Goal: Task Accomplishment & Management: Complete application form

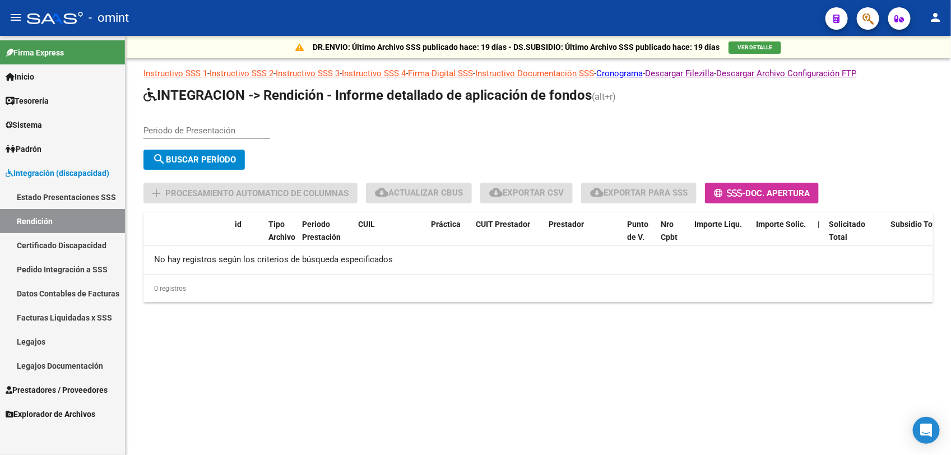
click at [91, 384] on span "Prestadores / Proveedores" at bounding box center [57, 390] width 102 height 12
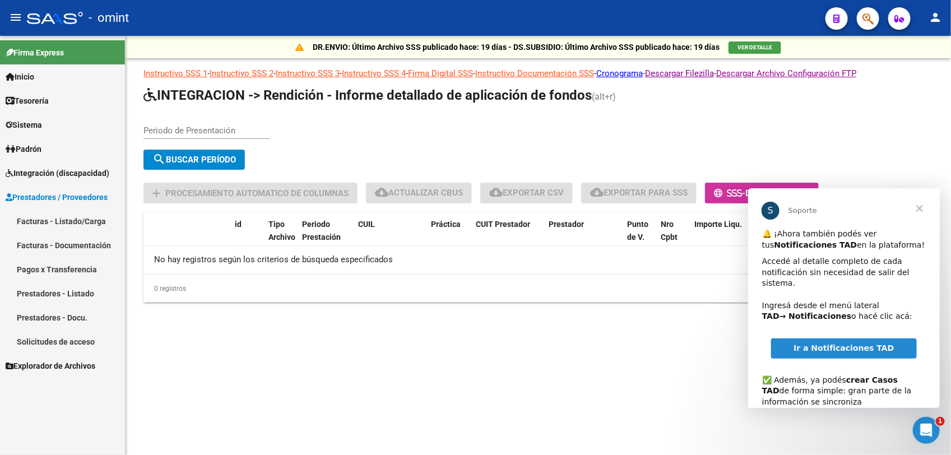
click at [921, 212] on span "Cerrar" at bounding box center [919, 208] width 40 height 40
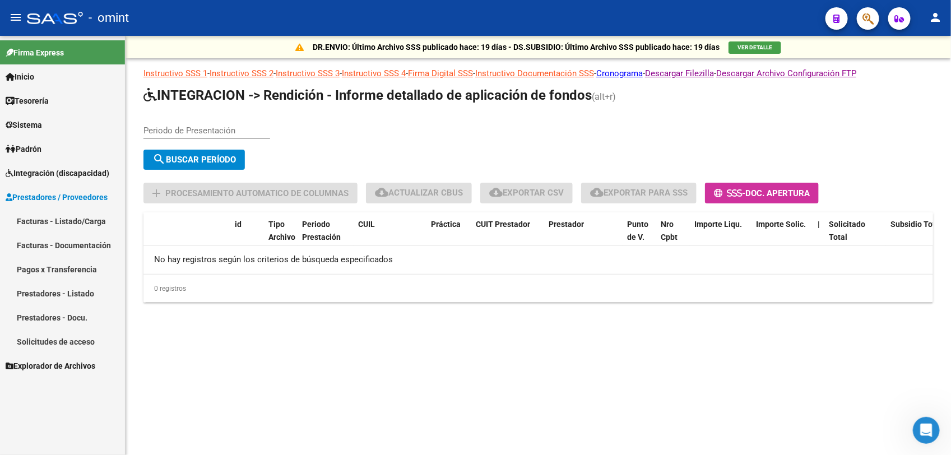
click at [36, 224] on link "Facturas - Listado/Carga" at bounding box center [62, 221] width 125 height 24
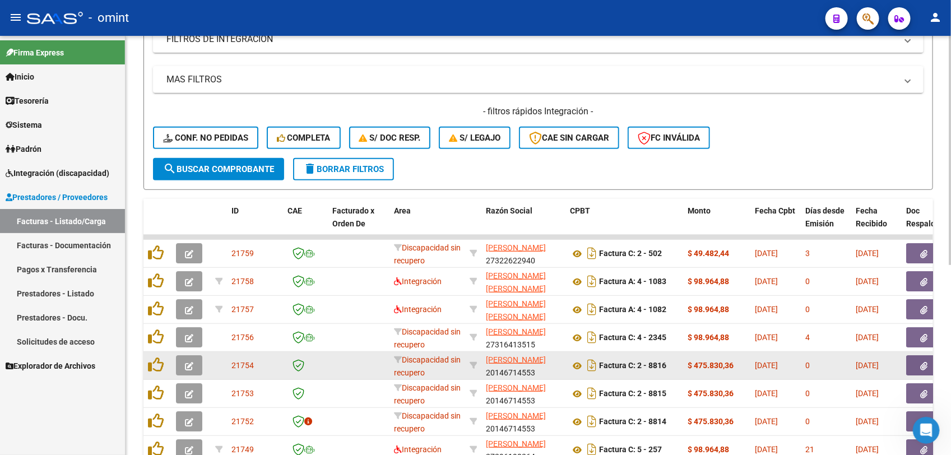
scroll to position [189, 0]
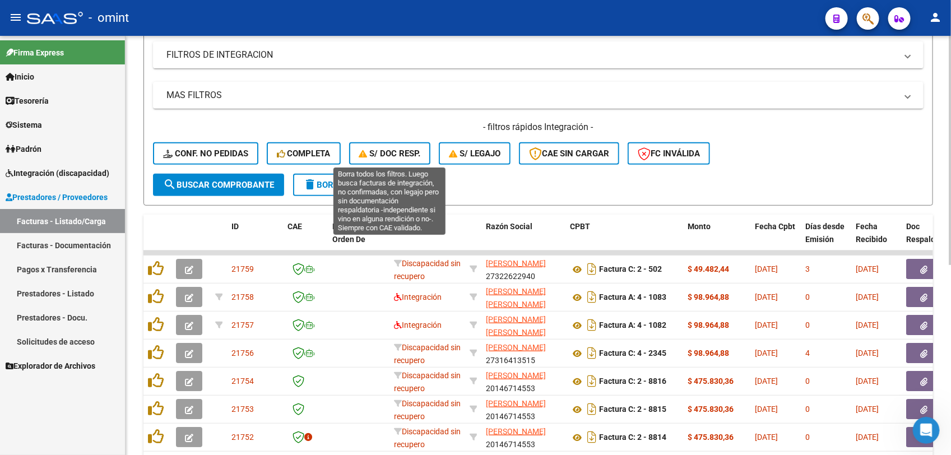
click at [380, 150] on span "S/ Doc Resp." at bounding box center [390, 154] width 62 height 10
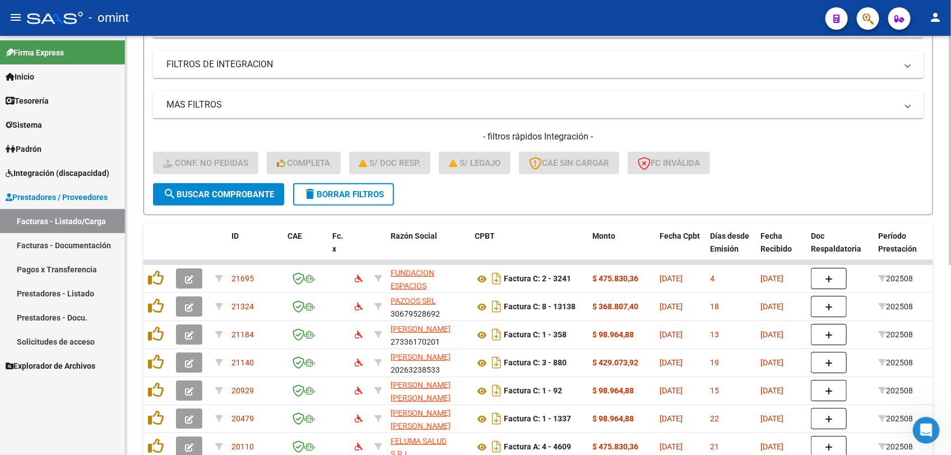
scroll to position [136, 0]
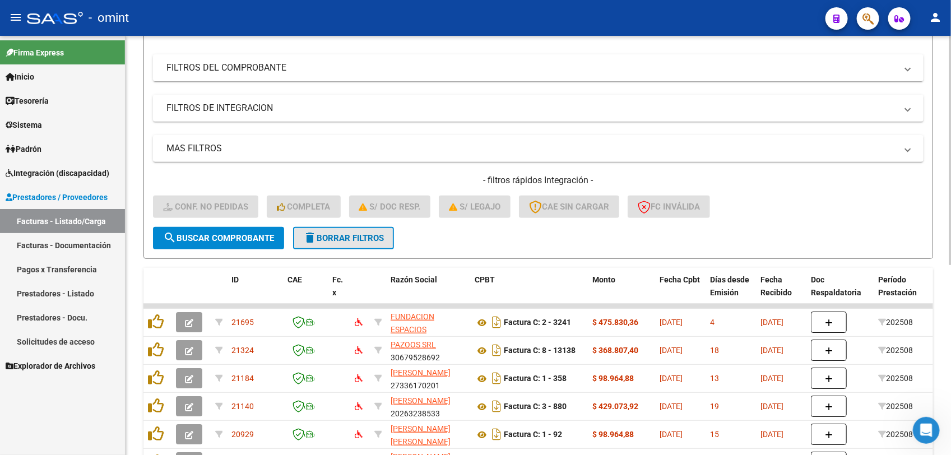
click at [354, 230] on button "delete Borrar Filtros" at bounding box center [343, 238] width 101 height 22
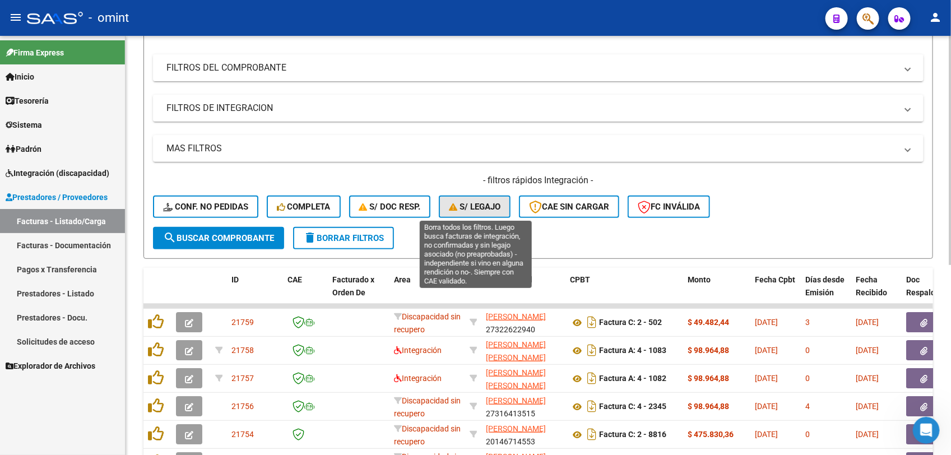
click at [472, 205] on span "S/ legajo" at bounding box center [475, 207] width 52 height 10
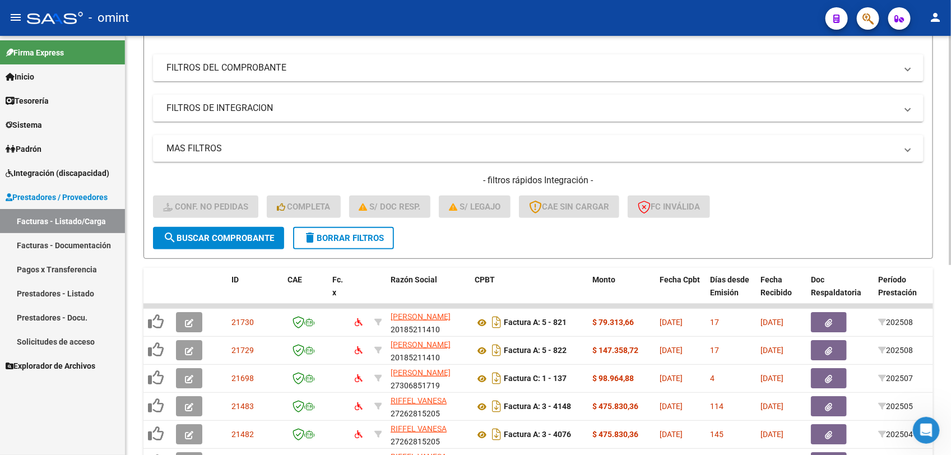
click at [368, 219] on div "- filtros rápidos Integración - Conf. no pedidas Completa S/ Doc Resp. S/ legaj…" at bounding box center [538, 200] width 771 height 53
click at [365, 238] on span "delete Borrar Filtros" at bounding box center [343, 238] width 81 height 10
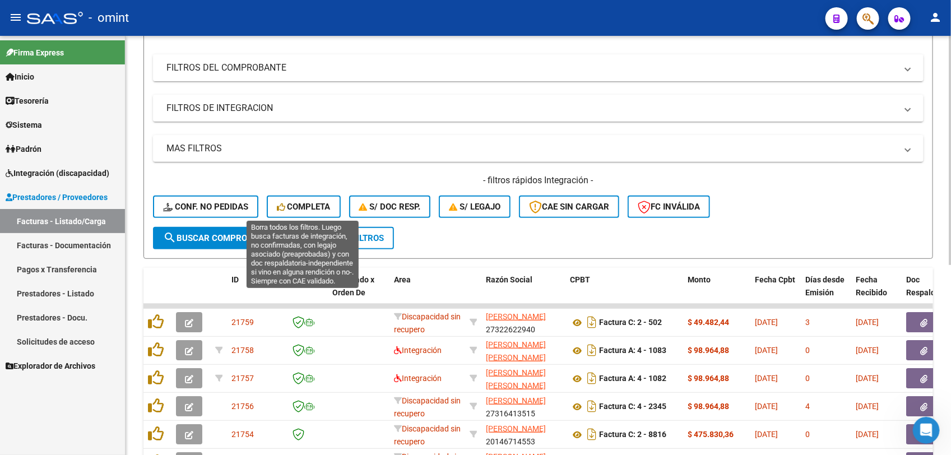
click at [303, 210] on button "Completa" at bounding box center [304, 207] width 74 height 22
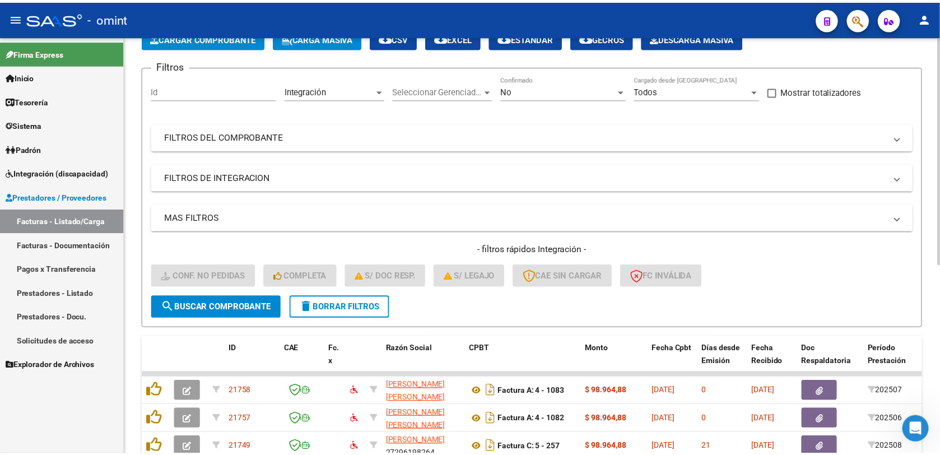
scroll to position [66, 0]
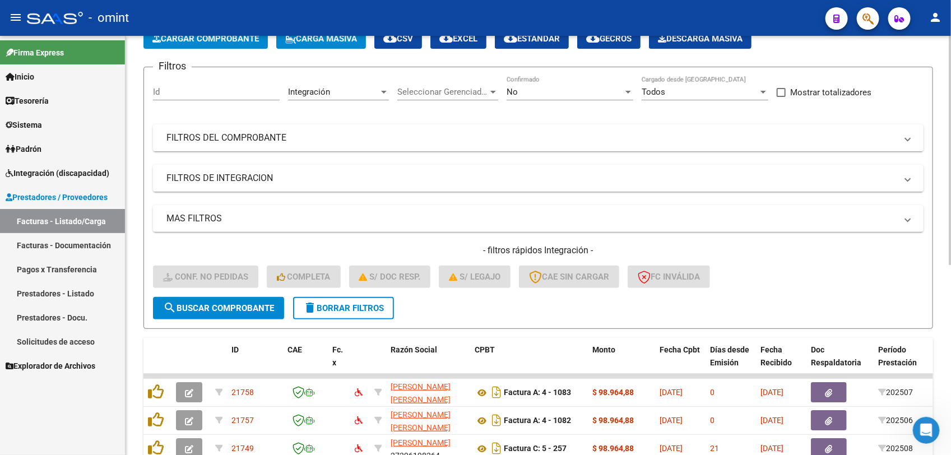
click at [344, 309] on span "delete Borrar Filtros" at bounding box center [343, 308] width 81 height 10
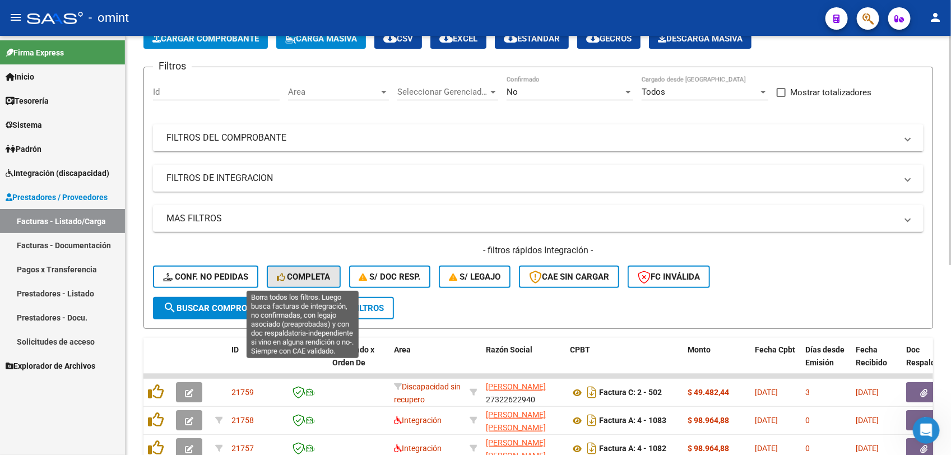
click at [316, 276] on span "Completa" at bounding box center [304, 277] width 54 height 10
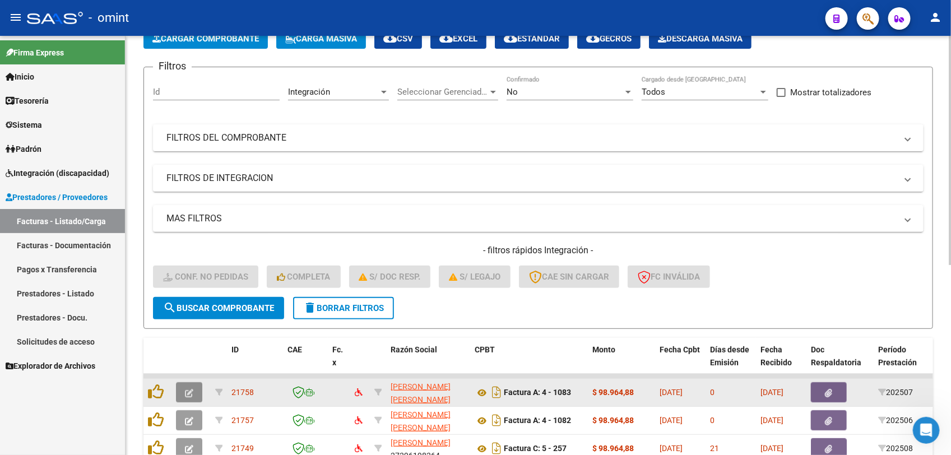
click at [195, 393] on button "button" at bounding box center [189, 392] width 26 height 20
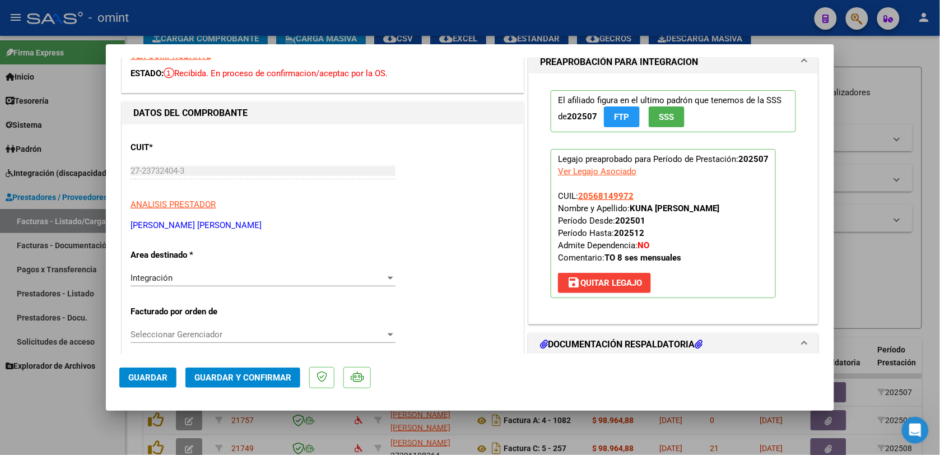
scroll to position [0, 0]
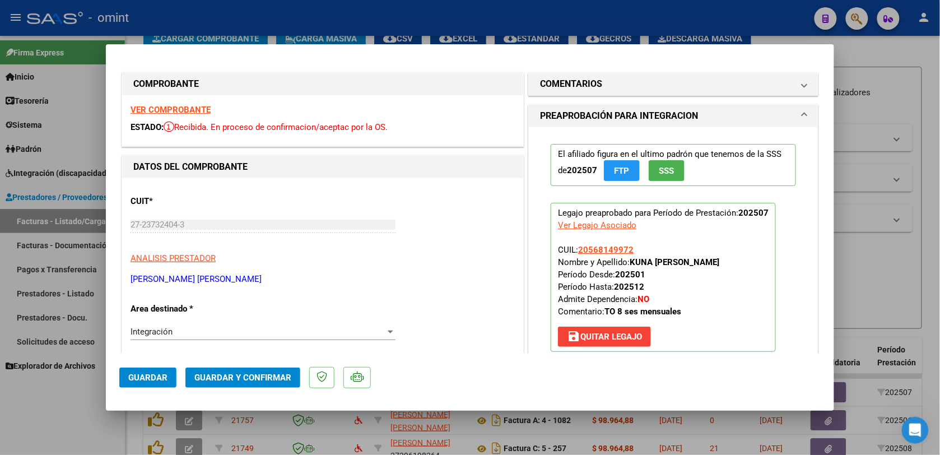
click at [161, 106] on strong "VER COMPROBANTE" at bounding box center [171, 110] width 80 height 10
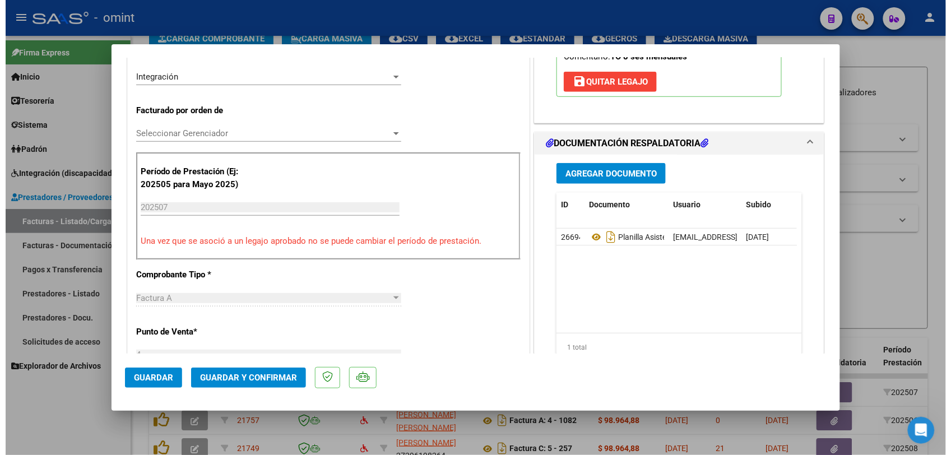
scroll to position [280, 0]
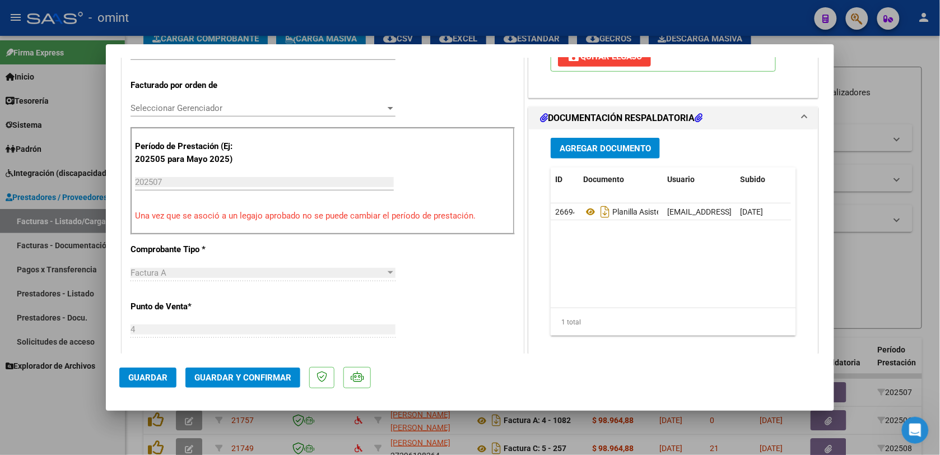
click at [258, 374] on span "Guardar y Confirmar" at bounding box center [242, 378] width 97 height 10
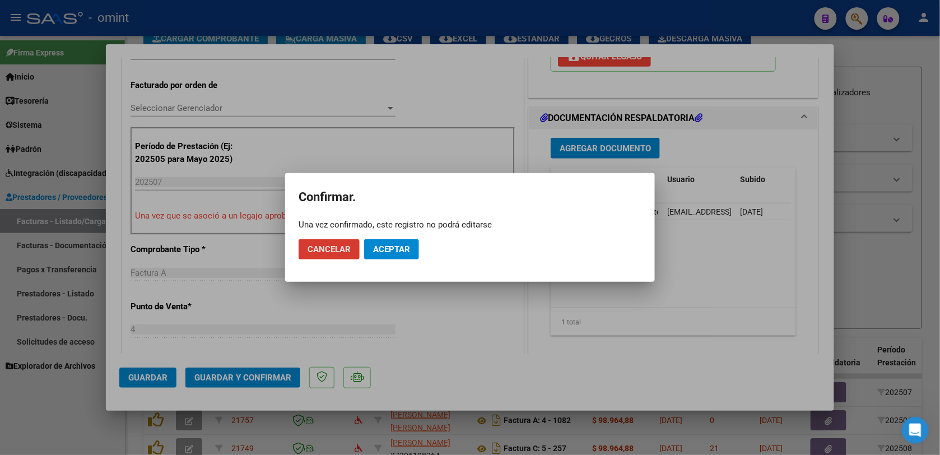
drag, startPoint x: 387, startPoint y: 257, endPoint x: 382, endPoint y: 261, distance: 6.3
click at [382, 261] on mat-dialog-actions "Cancelar Aceptar" at bounding box center [470, 249] width 343 height 38
click at [391, 251] on span "Aceptar" at bounding box center [391, 249] width 37 height 10
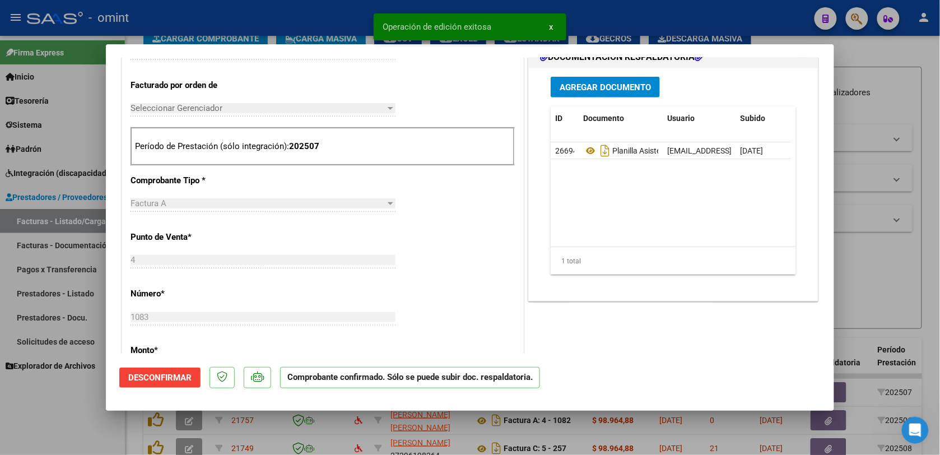
type input "$ 0,00"
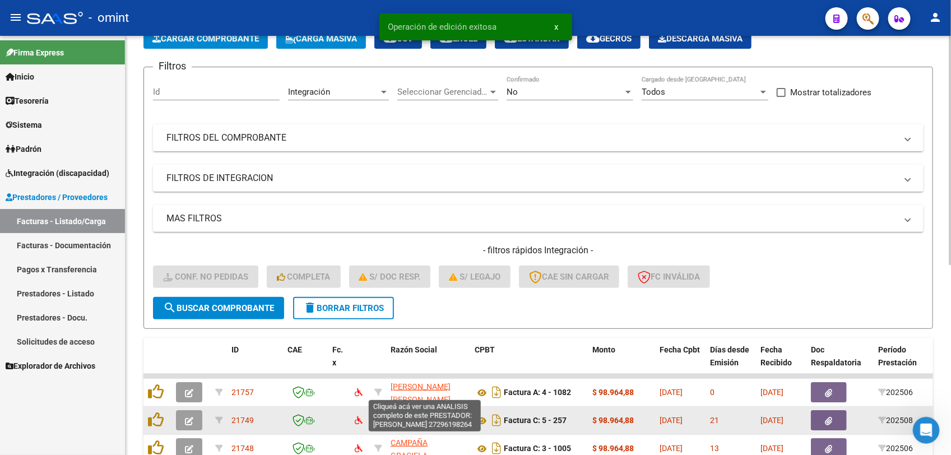
scroll to position [346, 0]
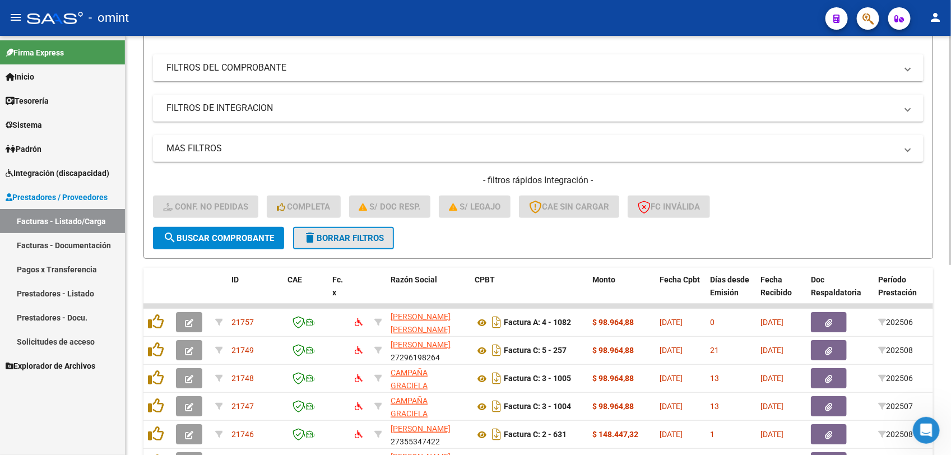
click at [356, 244] on button "delete Borrar Filtros" at bounding box center [343, 238] width 101 height 22
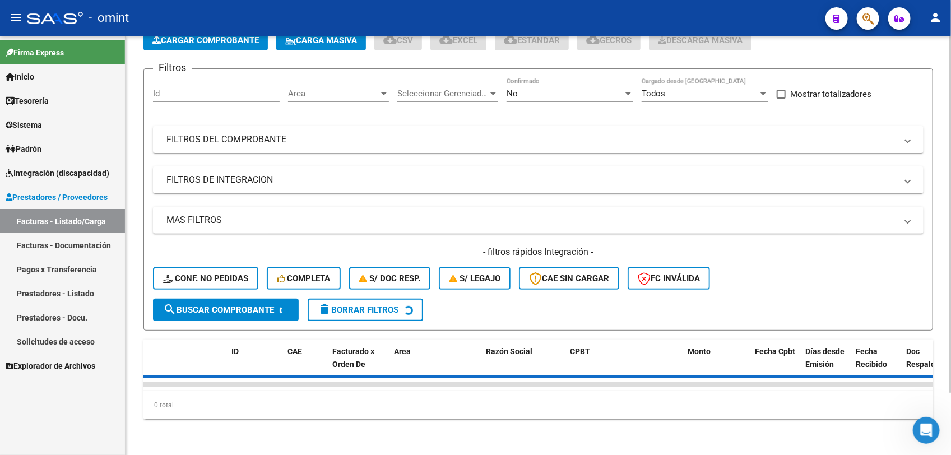
scroll to position [136, 0]
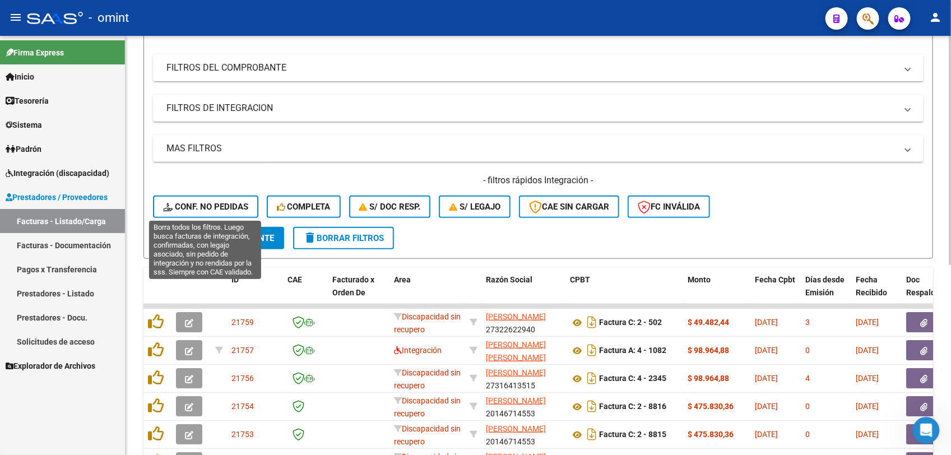
click at [206, 192] on div "- filtros rápidos Integración - Conf. no pedidas Completa S/ Doc Resp. S/ legaj…" at bounding box center [538, 200] width 771 height 53
click at [206, 205] on span "Conf. no pedidas" at bounding box center [205, 207] width 85 height 10
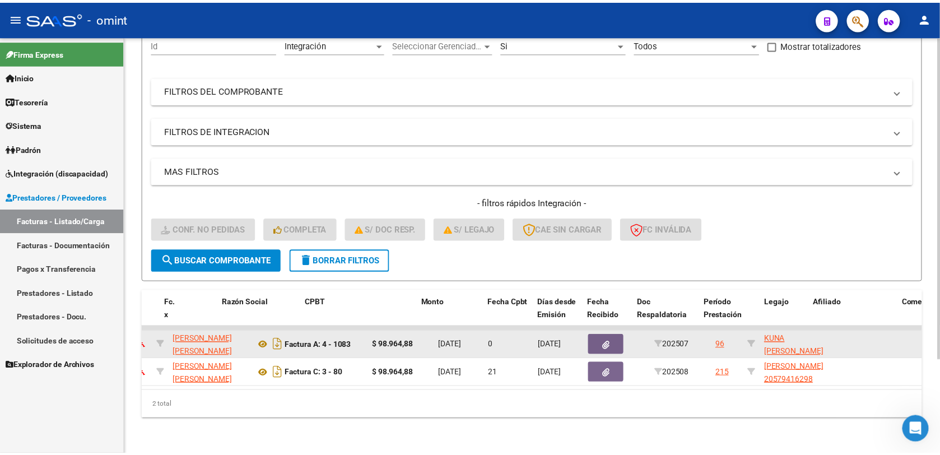
scroll to position [0, 0]
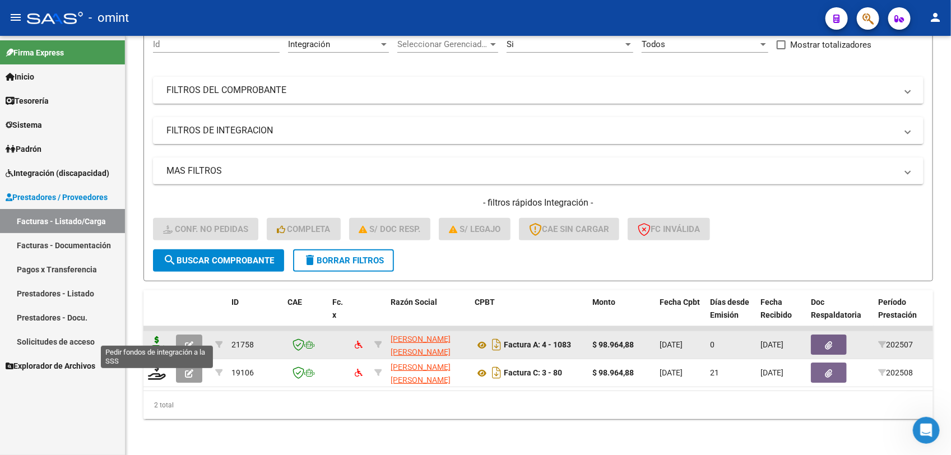
click at [154, 336] on icon at bounding box center [157, 344] width 18 height 16
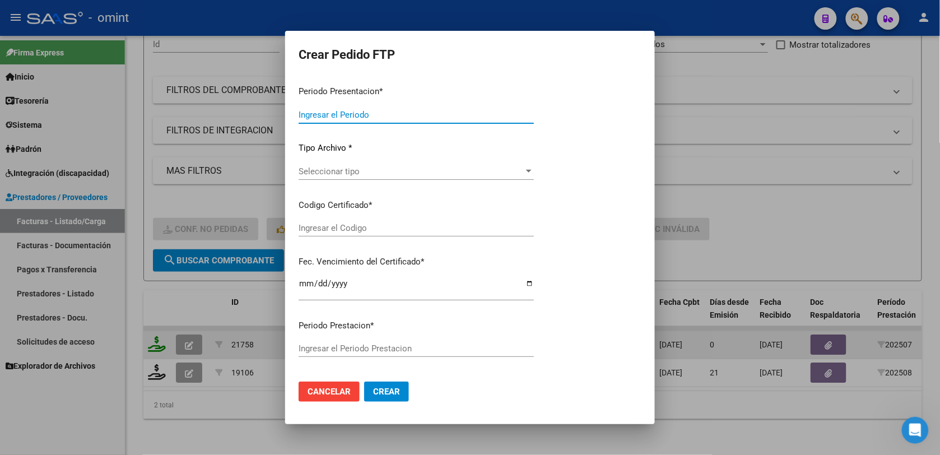
type input "202508"
type input "202507"
type input "$ 98.964,88"
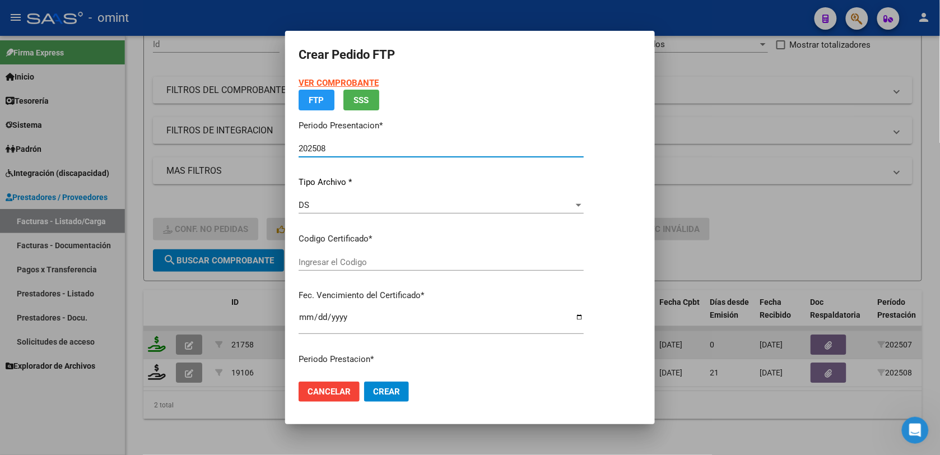
type input "5363099688"
type input "[DATE]"
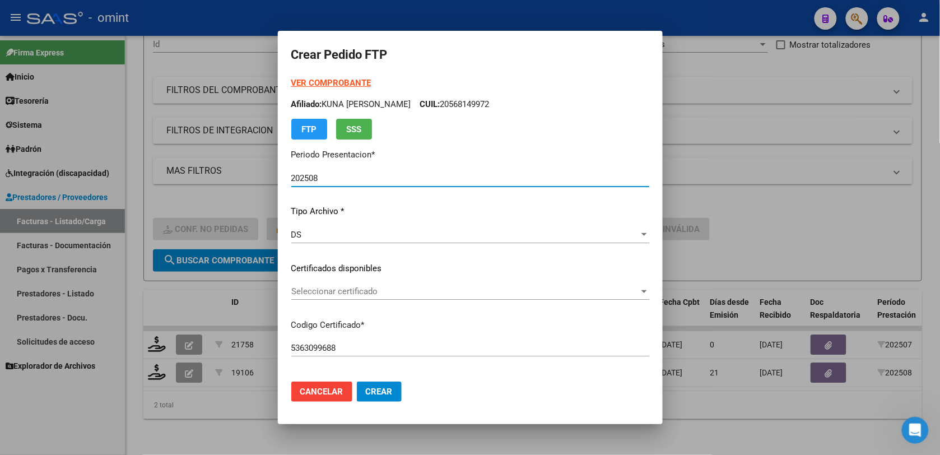
click at [338, 289] on span "Seleccionar certificado" at bounding box center [465, 291] width 348 height 10
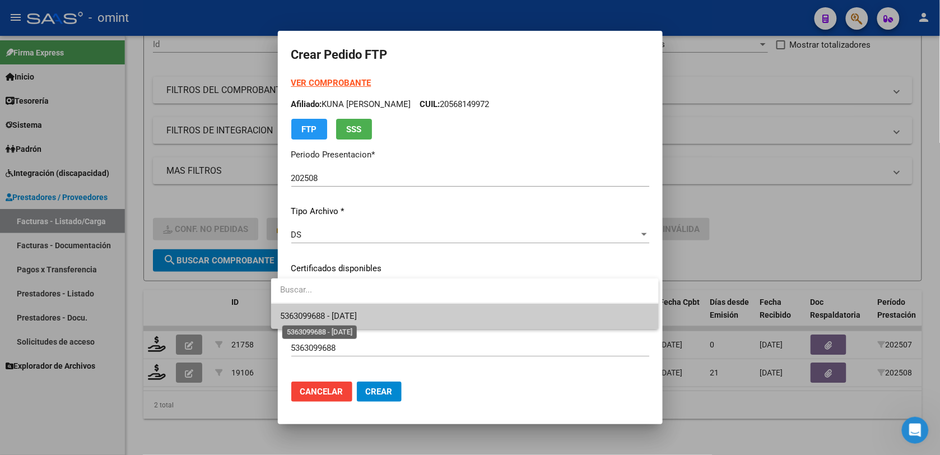
click at [340, 316] on span "5363099688 - [DATE]" at bounding box center [318, 316] width 77 height 10
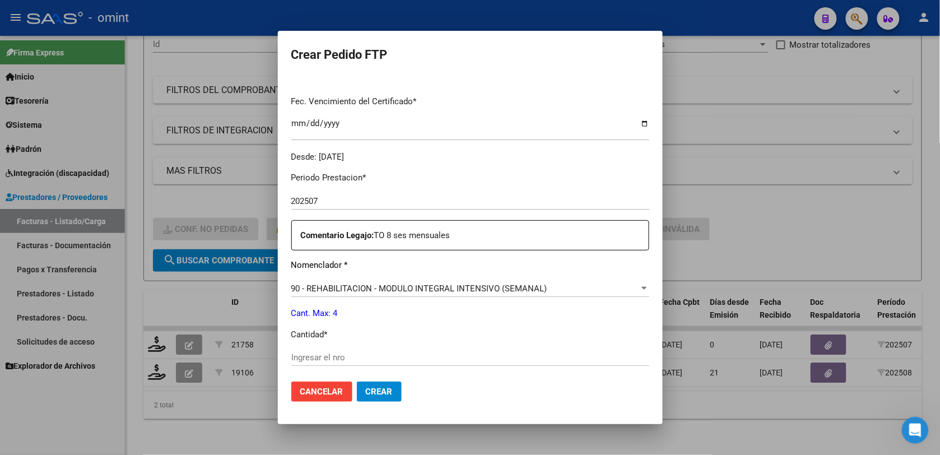
scroll to position [350, 0]
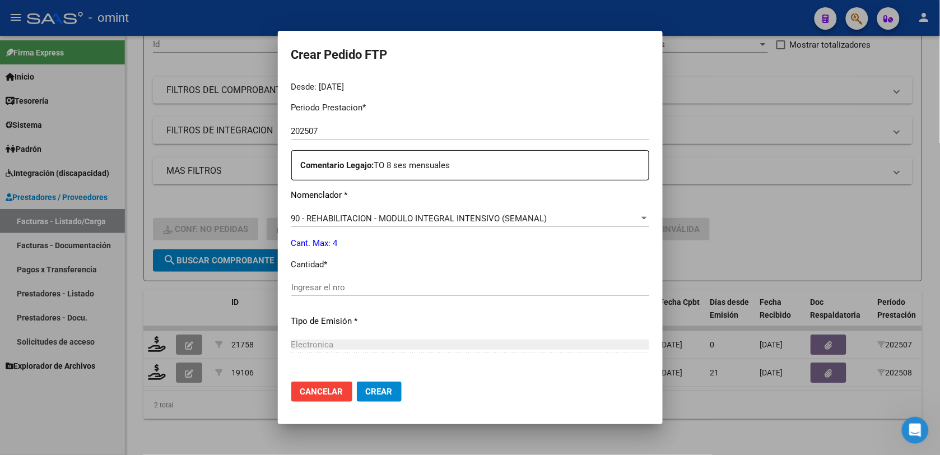
click at [346, 288] on input "Ingresar el nro" at bounding box center [470, 287] width 358 height 10
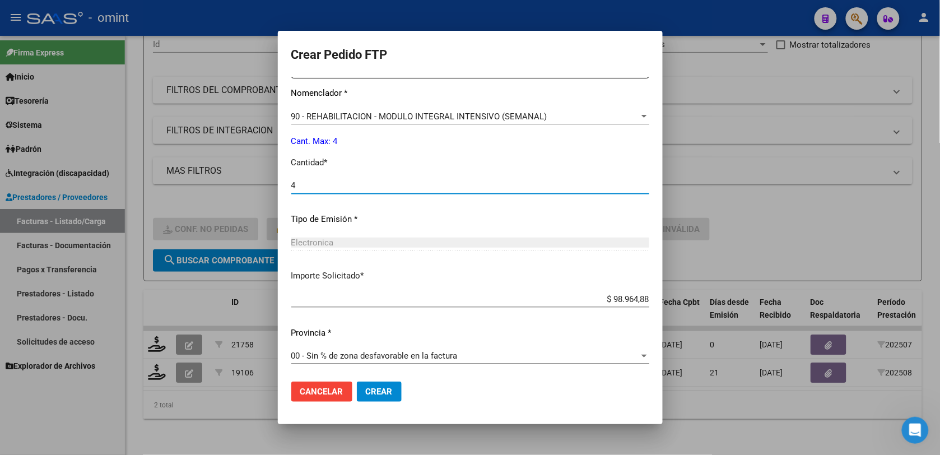
scroll to position [454, 0]
type input "4"
click at [376, 388] on span "Crear" at bounding box center [379, 392] width 27 height 10
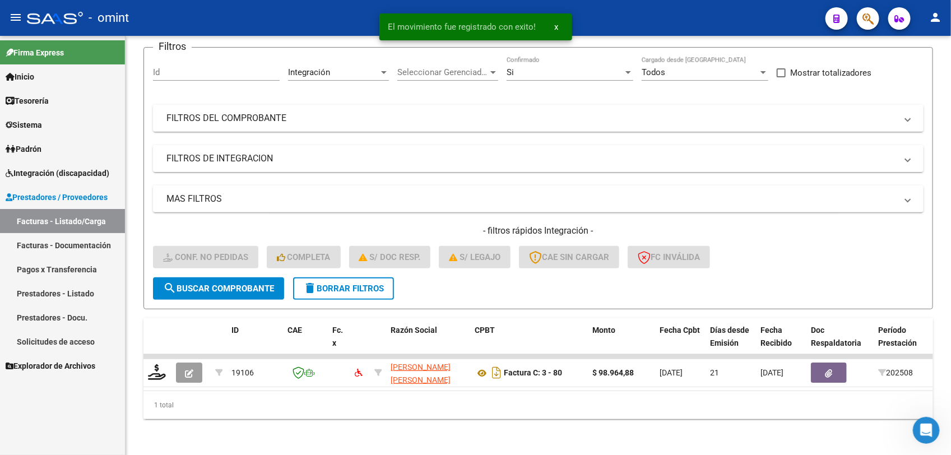
scroll to position [94, 0]
click at [364, 284] on span "delete Borrar Filtros" at bounding box center [343, 289] width 81 height 10
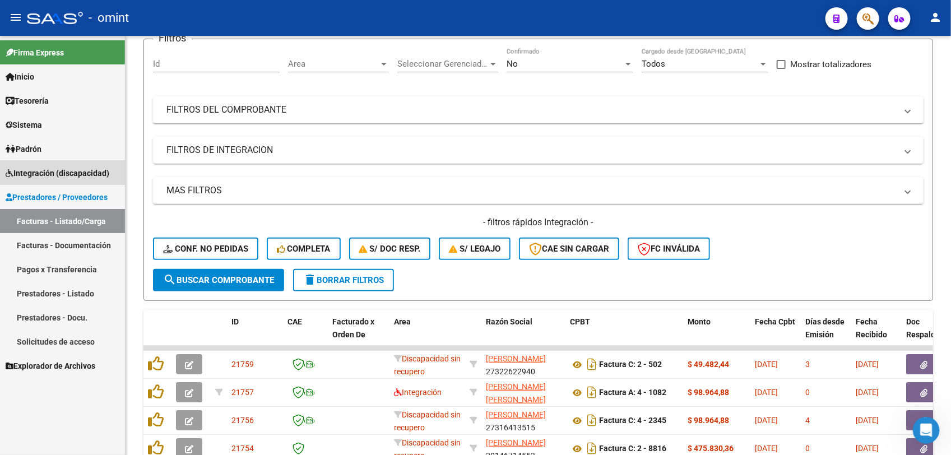
click at [45, 168] on span "Integración (discapacidad)" at bounding box center [58, 173] width 104 height 12
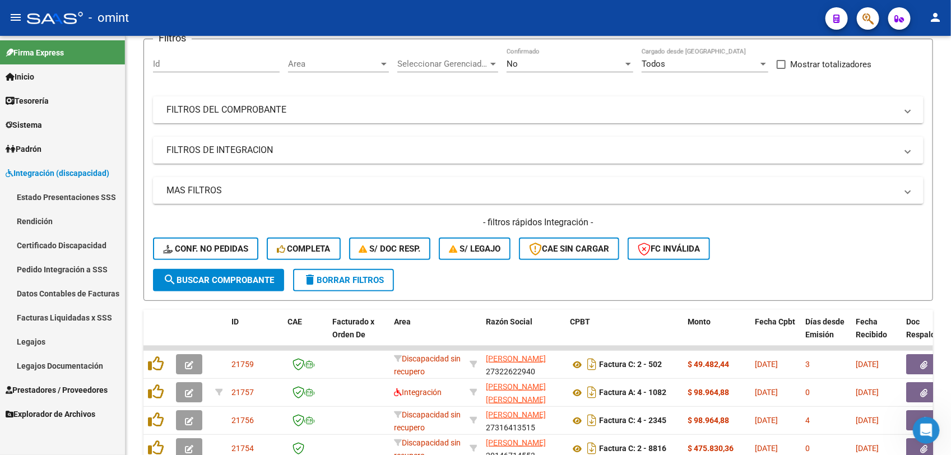
click at [42, 262] on link "Pedido Integración a SSS" at bounding box center [62, 269] width 125 height 24
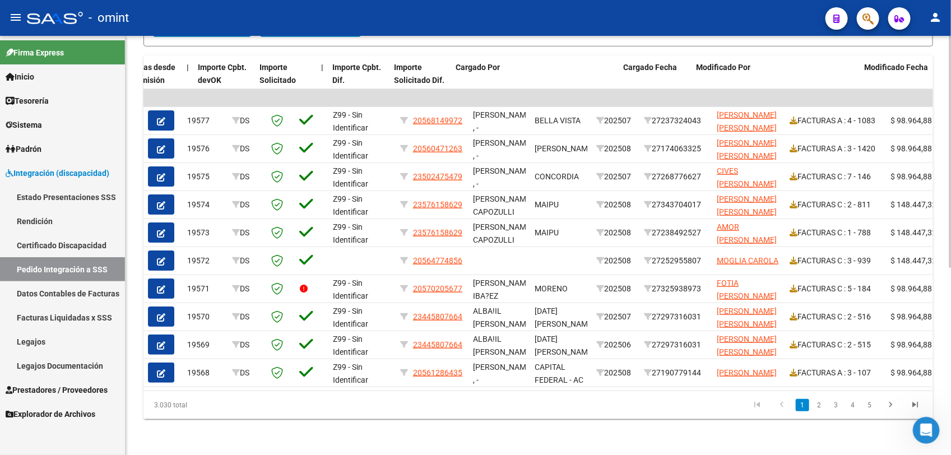
scroll to position [0, 1012]
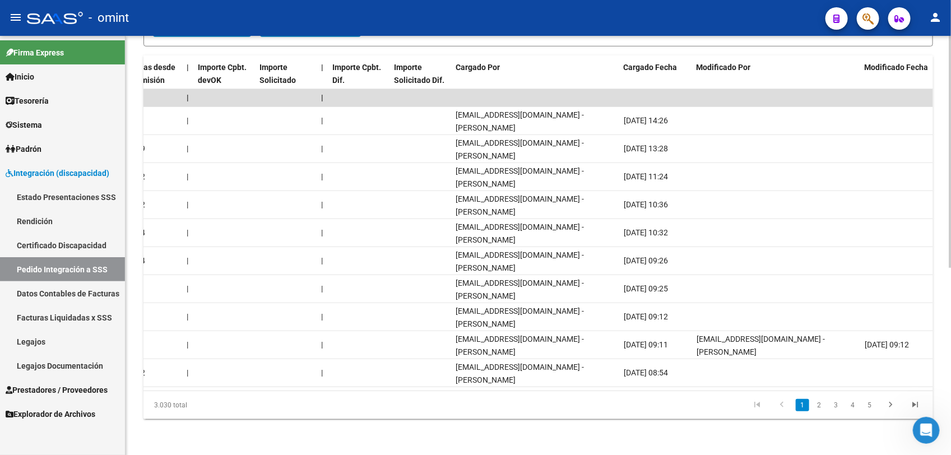
drag, startPoint x: 385, startPoint y: 382, endPoint x: 22, endPoint y: 13, distance: 517.6
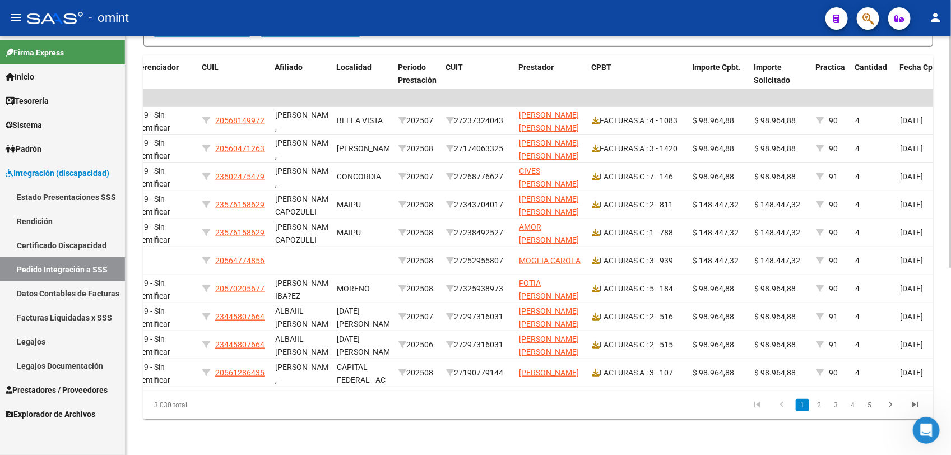
scroll to position [0, 0]
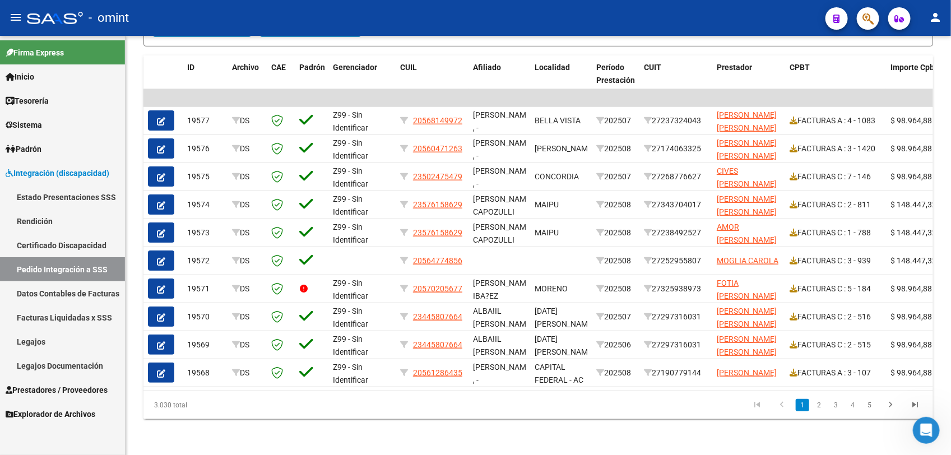
click at [82, 381] on link "Prestadores / Proveedores" at bounding box center [62, 390] width 125 height 24
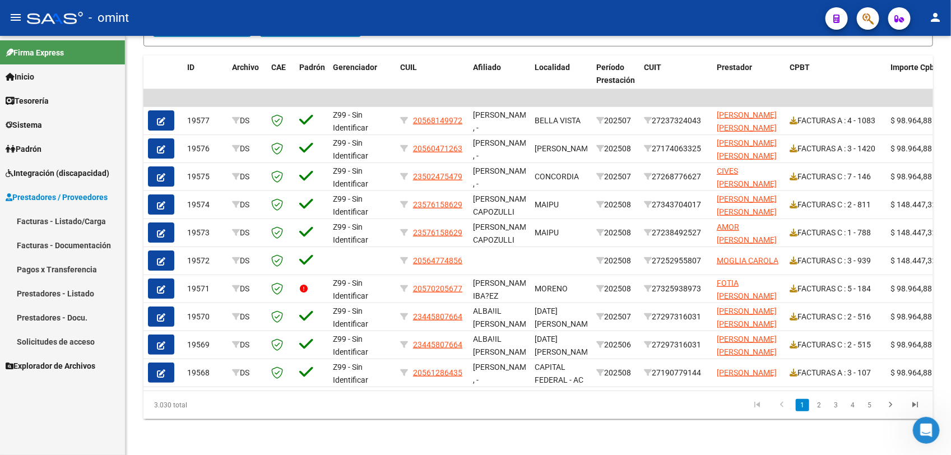
click at [81, 219] on link "Facturas - Listado/Carga" at bounding box center [62, 221] width 125 height 24
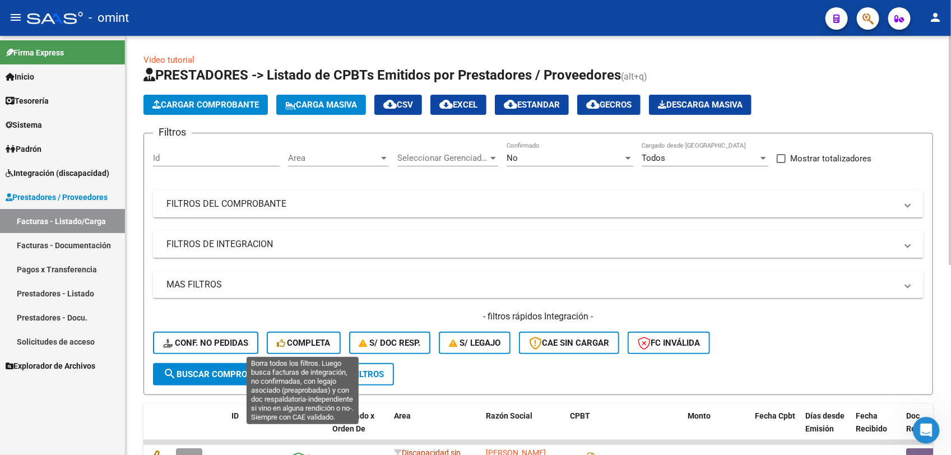
click at [317, 344] on span "Completa" at bounding box center [304, 343] width 54 height 10
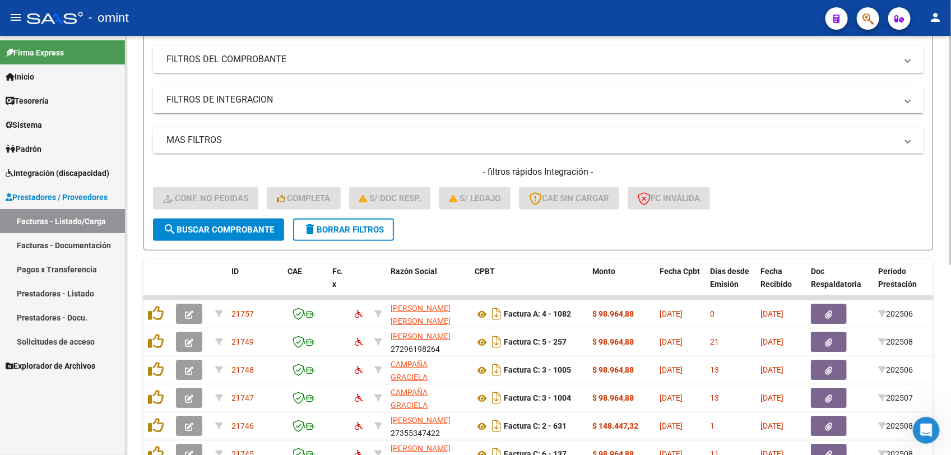
scroll to position [280, 0]
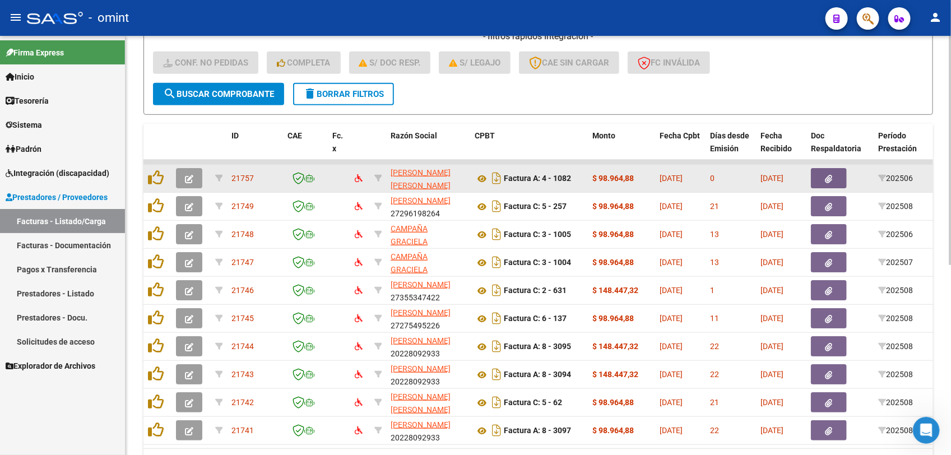
click at [195, 180] on button "button" at bounding box center [189, 178] width 26 height 20
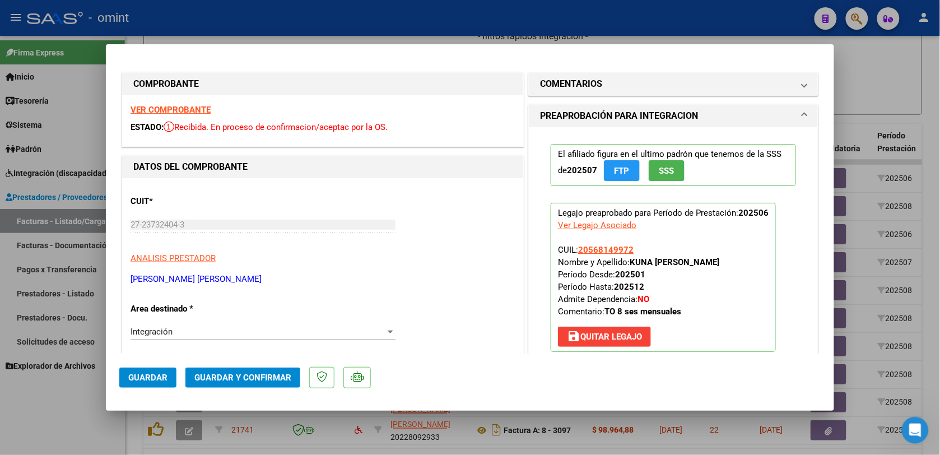
type input "$ 0,00"
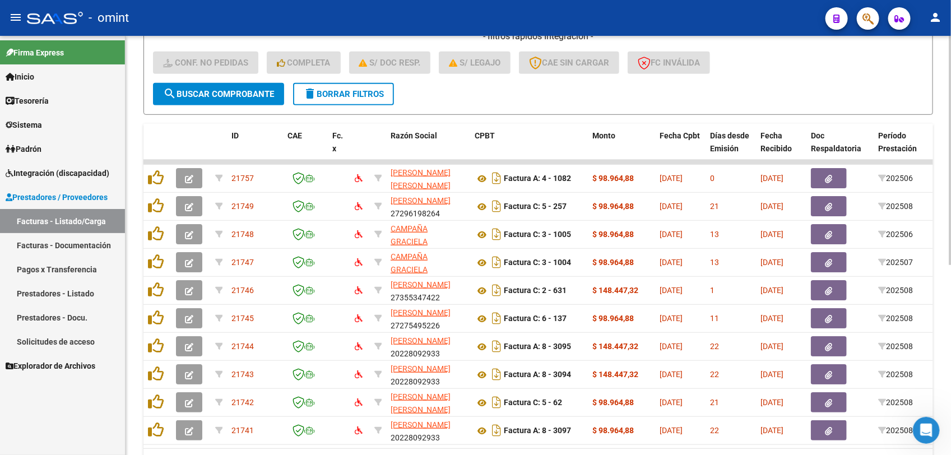
click at [358, 90] on span "delete Borrar Filtros" at bounding box center [343, 94] width 81 height 10
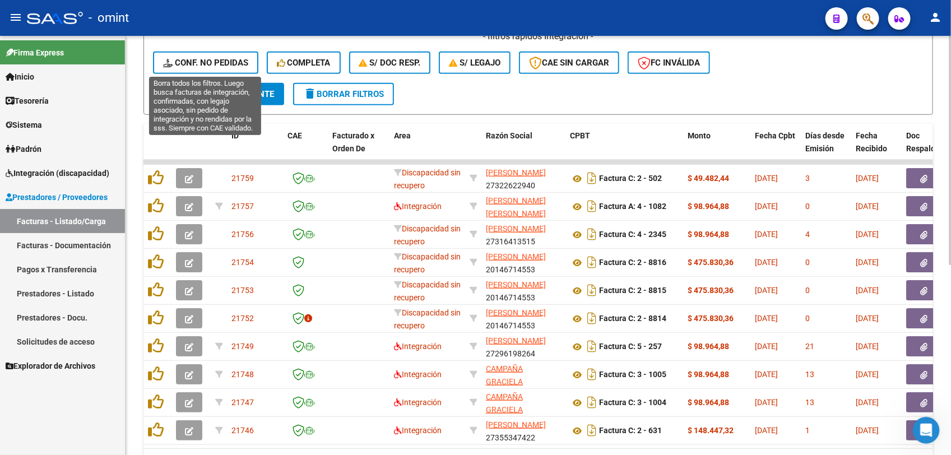
click at [224, 58] on span "Conf. no pedidas" at bounding box center [205, 63] width 85 height 10
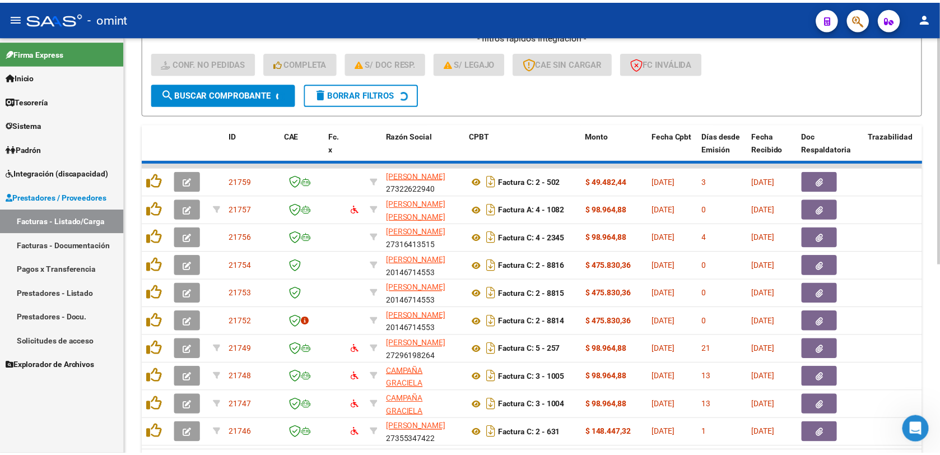
scroll to position [94, 0]
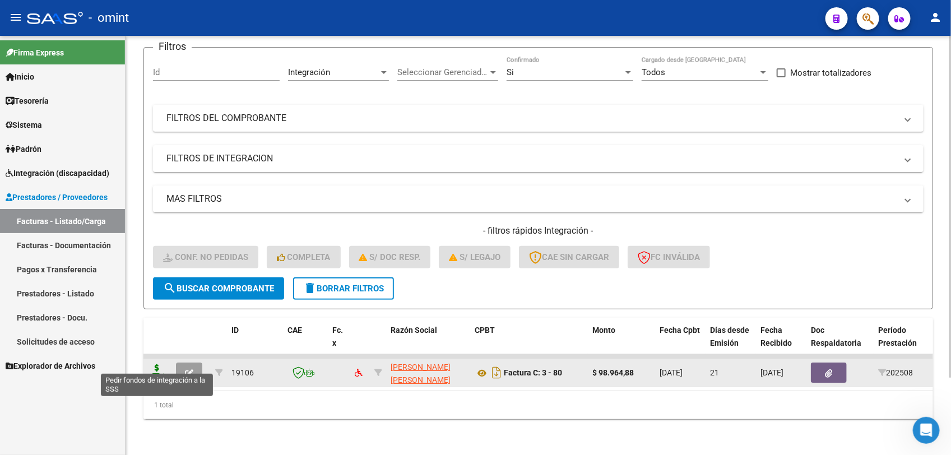
click at [151, 364] on icon at bounding box center [157, 372] width 18 height 16
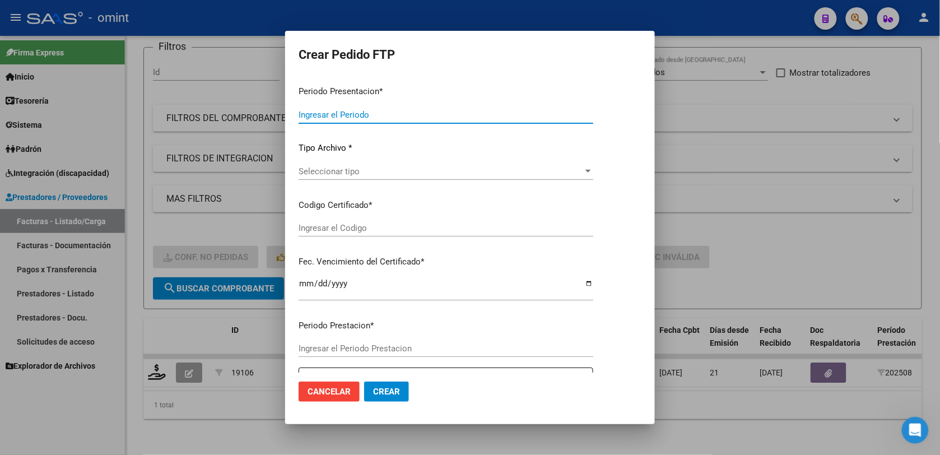
type input "202508"
type input "$ 98.964,88"
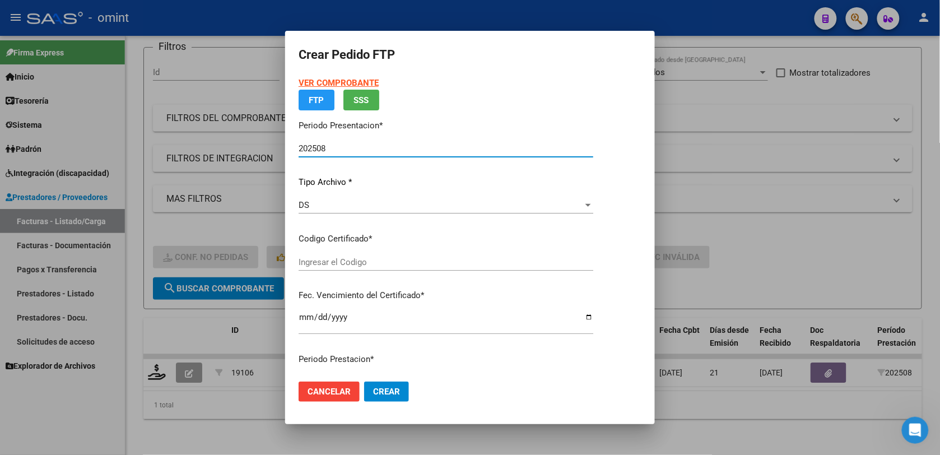
type input "2474989036"
type input "[DATE]"
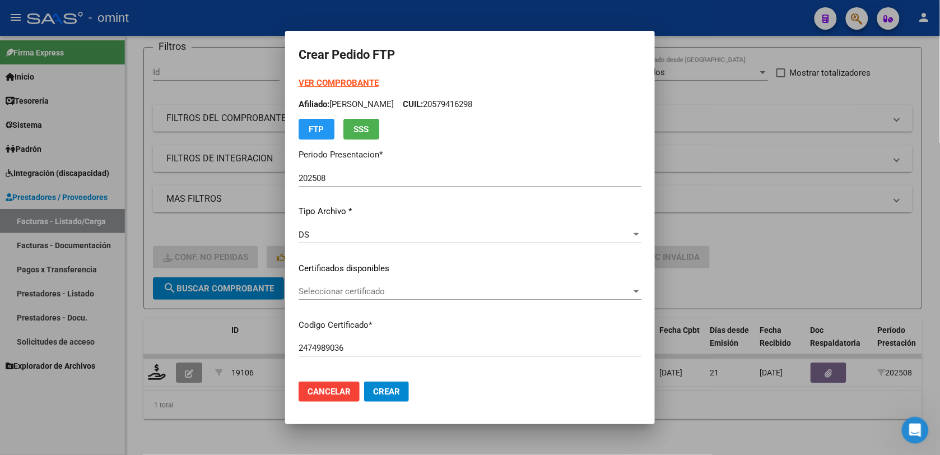
click at [328, 85] on strong "VER COMPROBANTE" at bounding box center [339, 83] width 80 height 10
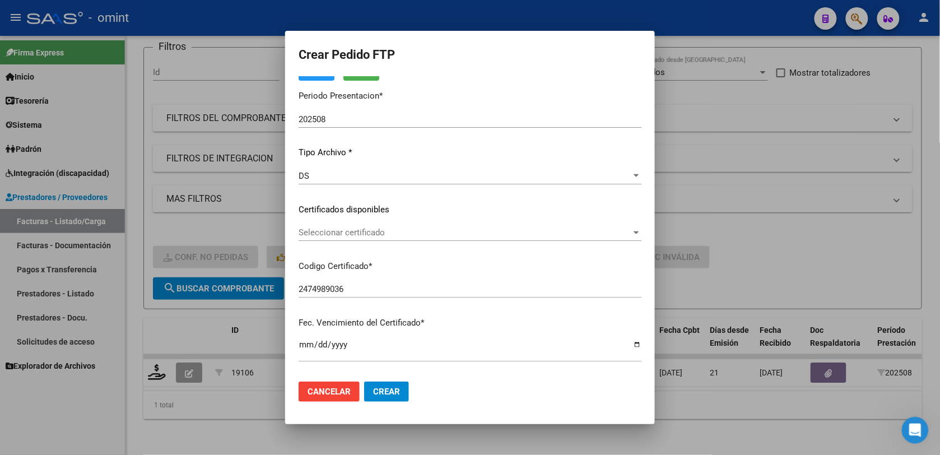
scroll to position [0, 0]
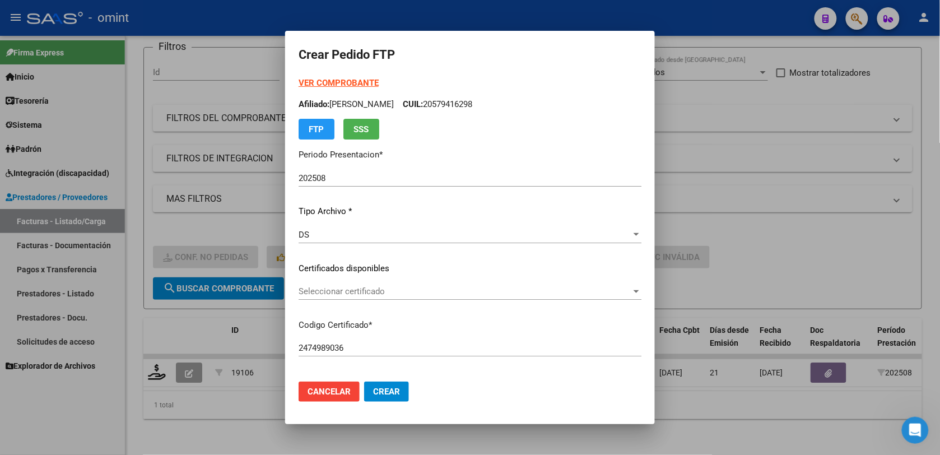
click at [318, 289] on span "Seleccionar certificado" at bounding box center [465, 291] width 333 height 10
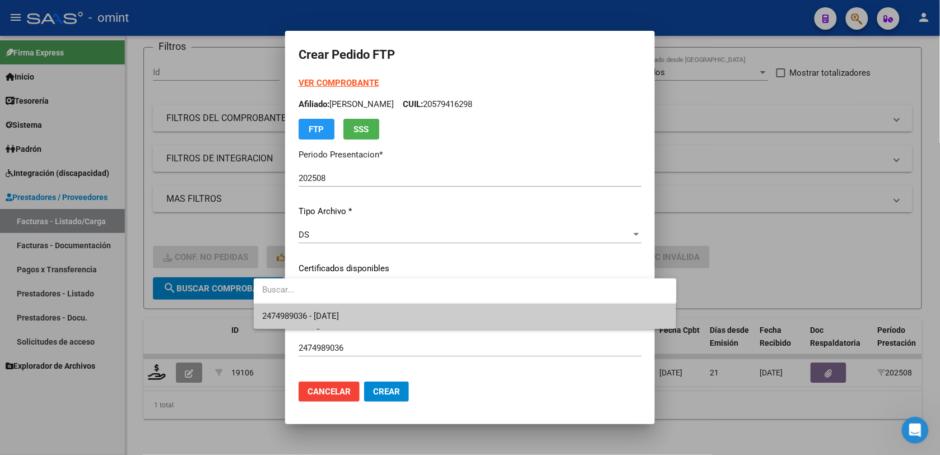
drag, startPoint x: 318, startPoint y: 289, endPoint x: 379, endPoint y: 311, distance: 64.5
click at [328, 315] on span "2474989036 - [DATE]" at bounding box center [301, 316] width 77 height 10
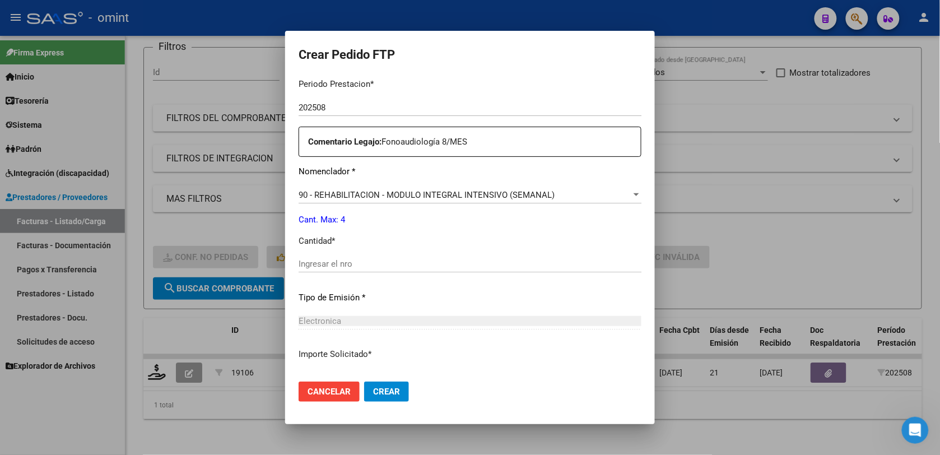
scroll to position [420, 0]
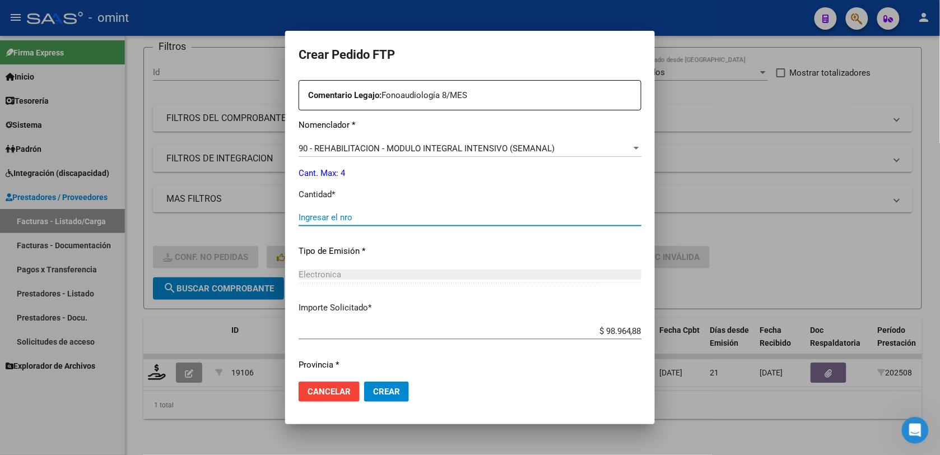
click at [410, 215] on input "Ingresar el nro" at bounding box center [470, 217] width 343 height 10
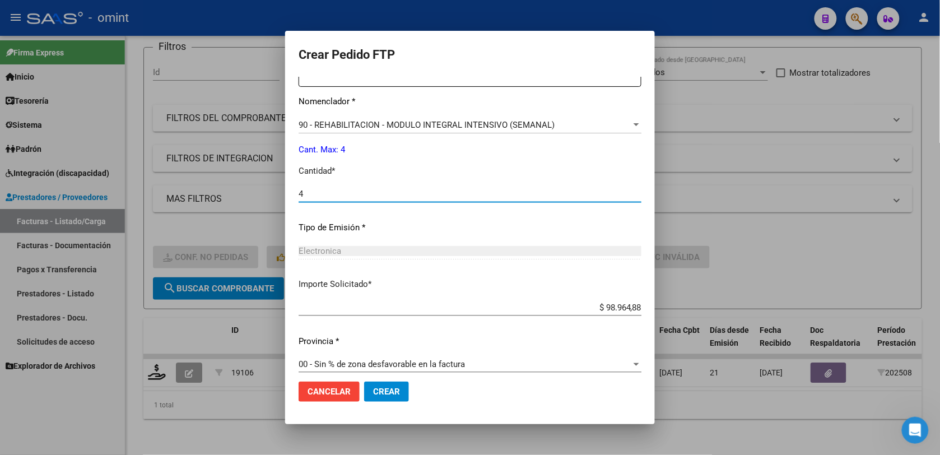
scroll to position [454, 0]
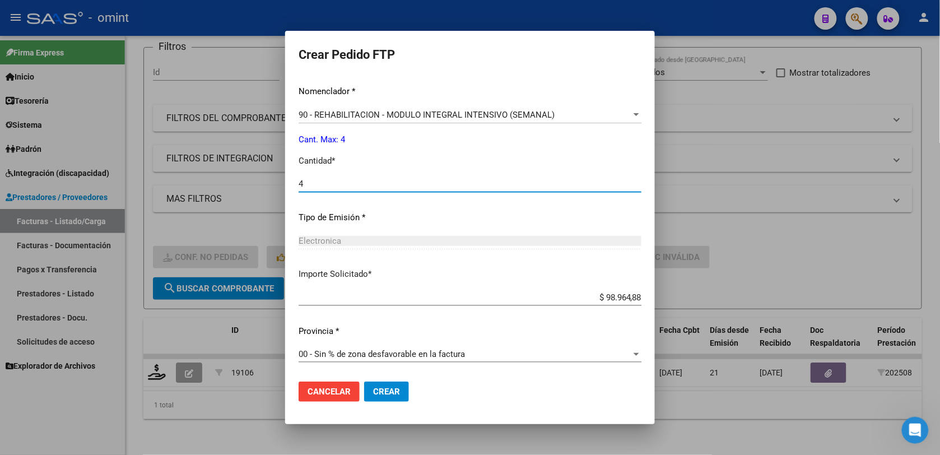
type input "4"
click at [373, 394] on span "Crear" at bounding box center [386, 392] width 27 height 10
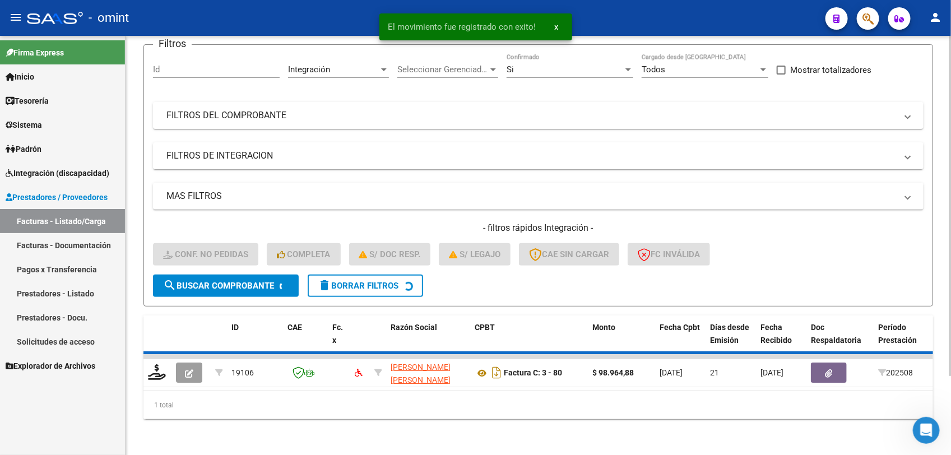
scroll to position [75, 0]
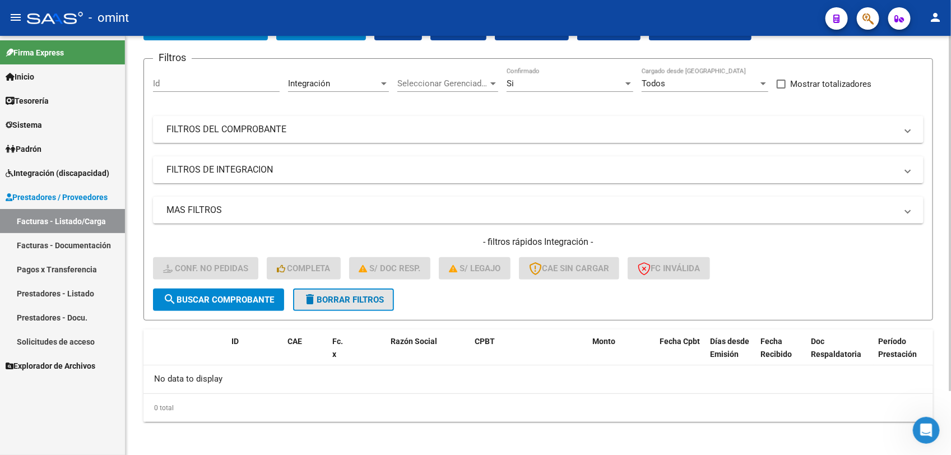
click at [374, 300] on span "delete Borrar Filtros" at bounding box center [343, 300] width 81 height 10
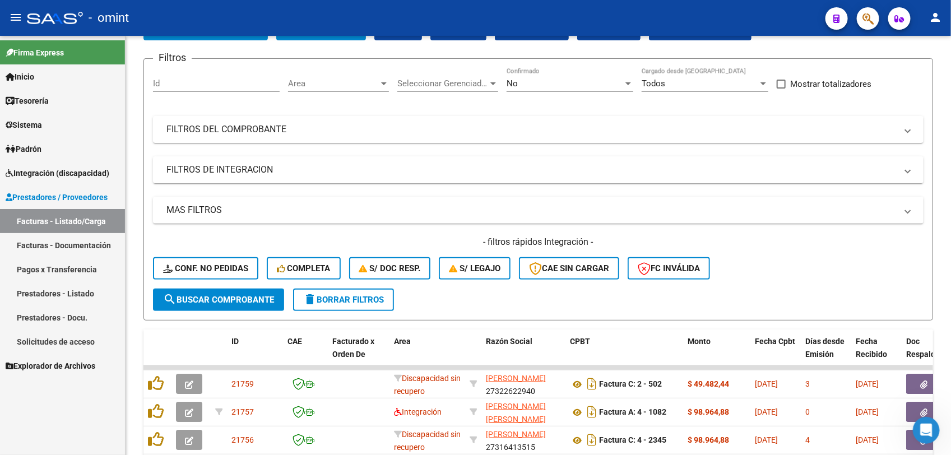
click at [85, 173] on span "Integración (discapacidad)" at bounding box center [58, 173] width 104 height 12
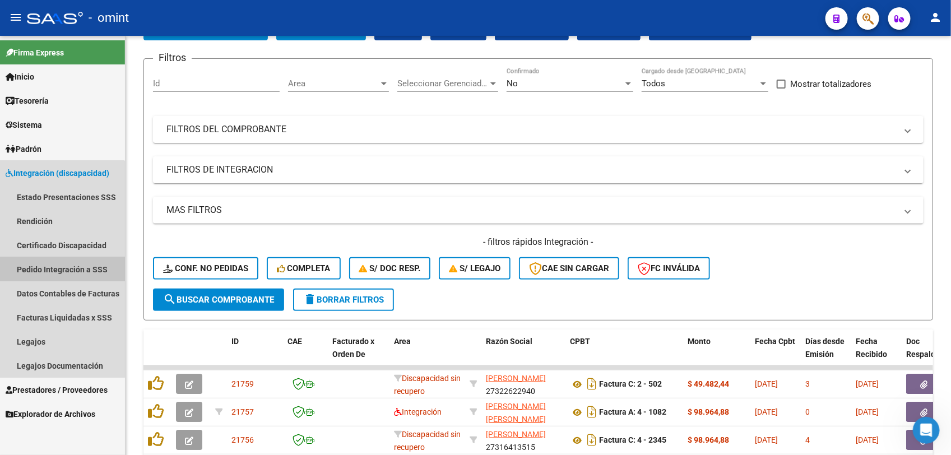
click at [55, 269] on link "Pedido Integración a SSS" at bounding box center [62, 269] width 125 height 24
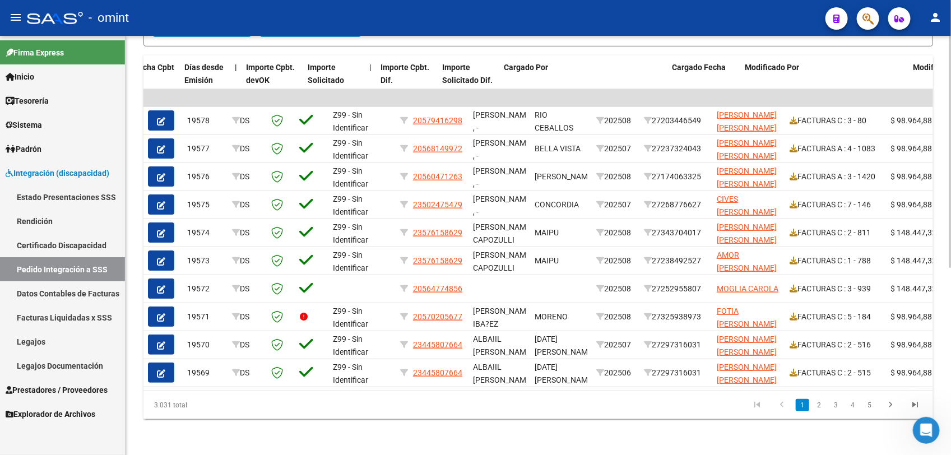
scroll to position [0, 1012]
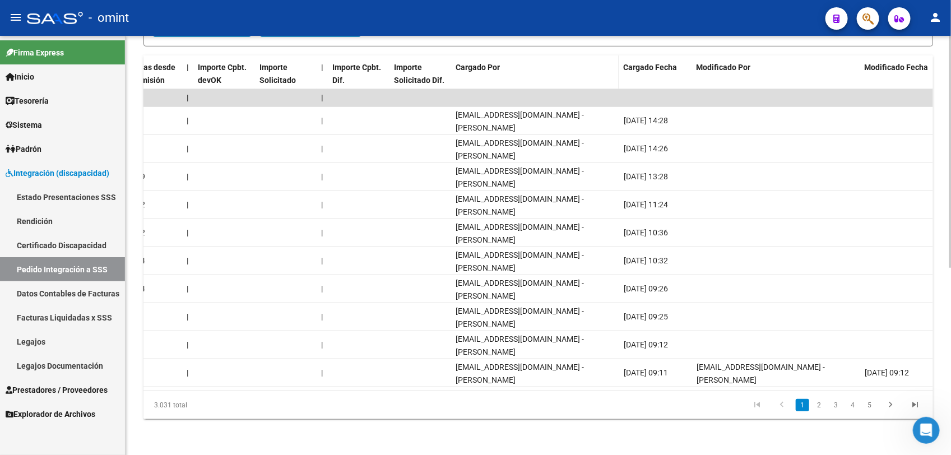
click at [475, 63] on span "Cargado Por" at bounding box center [478, 67] width 44 height 9
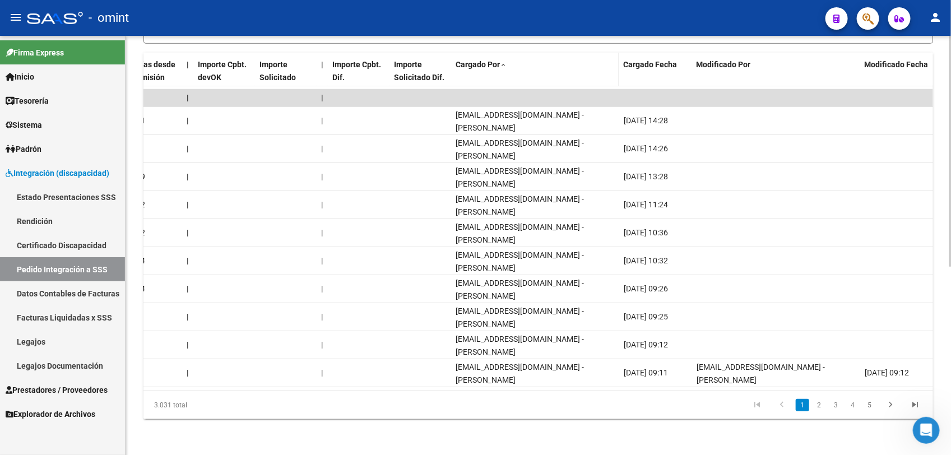
click at [475, 63] on span "Cargado Por" at bounding box center [478, 64] width 44 height 9
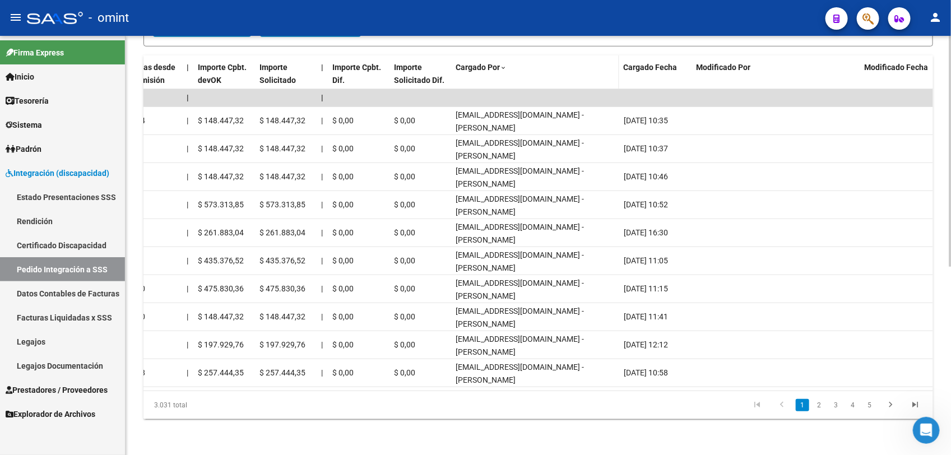
click at [494, 63] on span "Cargado Por" at bounding box center [478, 67] width 44 height 9
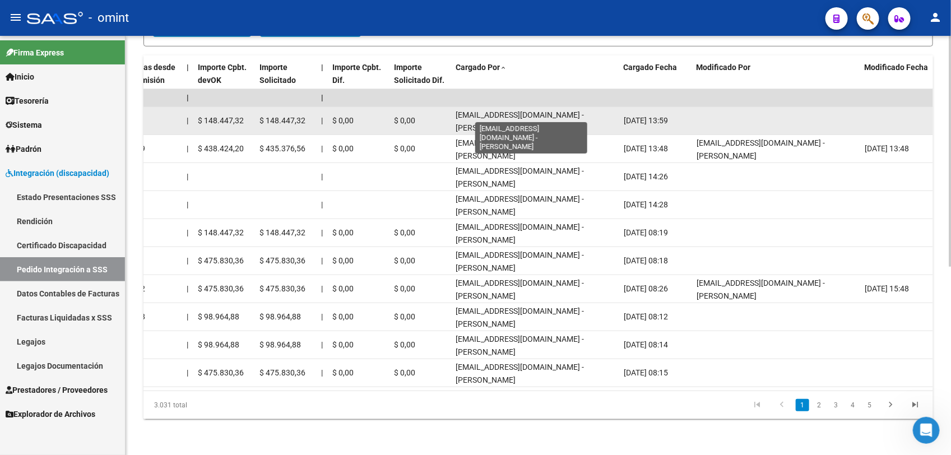
drag, startPoint x: 442, startPoint y: 115, endPoint x: 590, endPoint y: 115, distance: 148.0
click at [590, 115] on div "16493 DS Z99 - Sin Identificar 20552698240 [PERSON_NAME] [PERSON_NAME] , - [PER…" at bounding box center [32, 121] width 1802 height 28
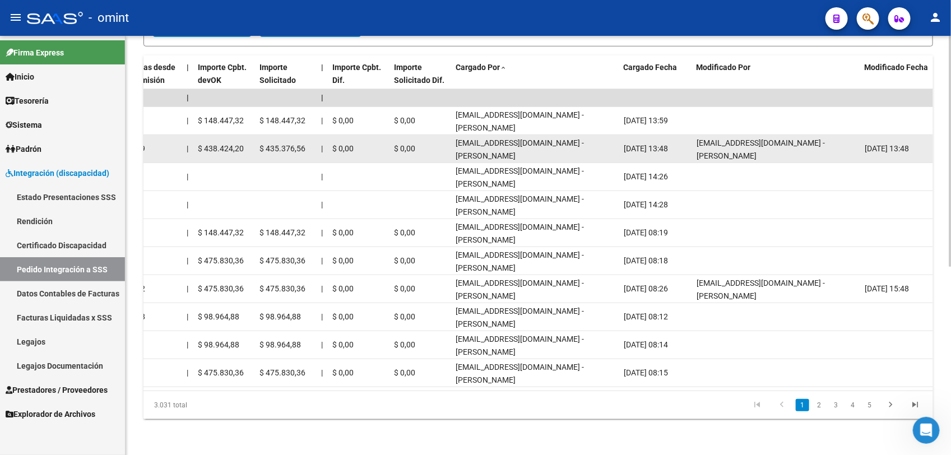
drag, startPoint x: 590, startPoint y: 115, endPoint x: 601, endPoint y: 141, distance: 28.6
click at [584, 141] on span "[EMAIL_ADDRESS][DOMAIN_NAME] - [PERSON_NAME]" at bounding box center [520, 149] width 128 height 22
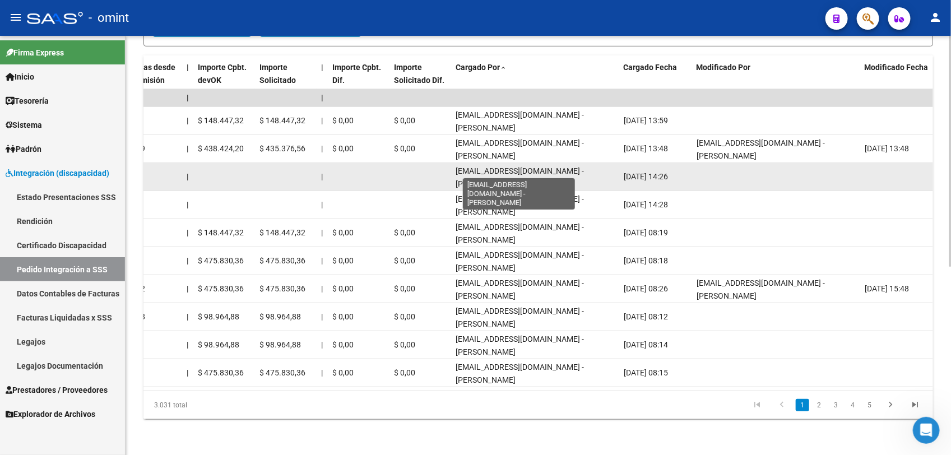
click at [553, 168] on span "[EMAIL_ADDRESS][DOMAIN_NAME] - [PERSON_NAME]" at bounding box center [520, 177] width 128 height 22
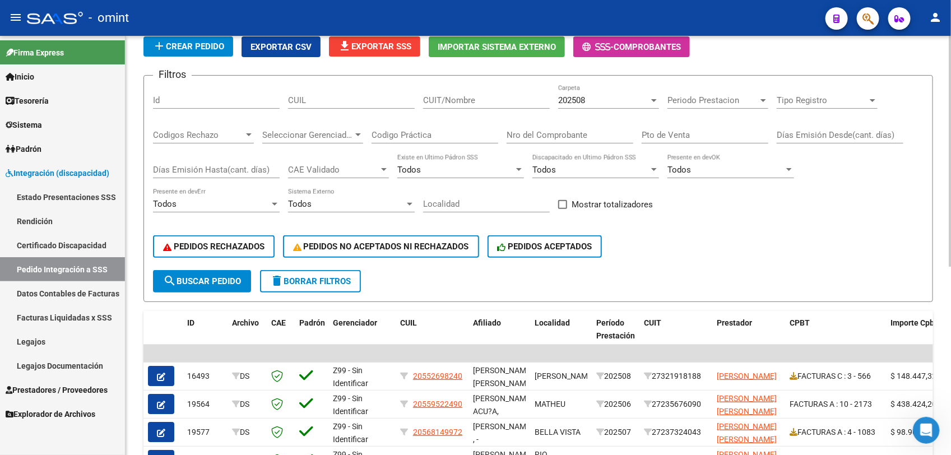
scroll to position [140, 0]
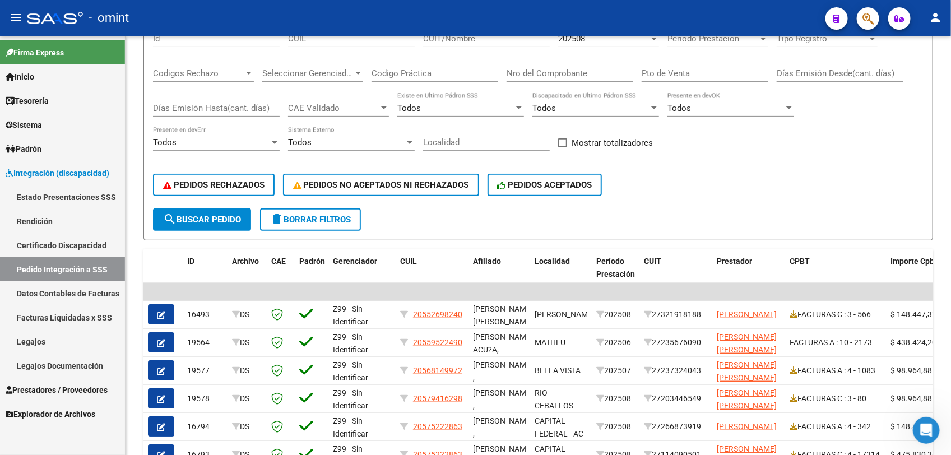
click at [82, 379] on link "Prestadores / Proveedores" at bounding box center [62, 390] width 125 height 24
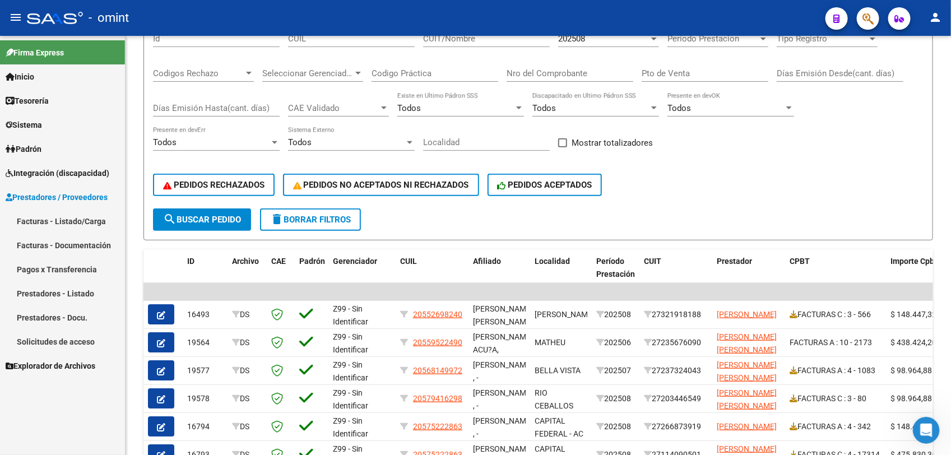
click at [76, 209] on link "Facturas - Listado/Carga" at bounding box center [62, 221] width 125 height 24
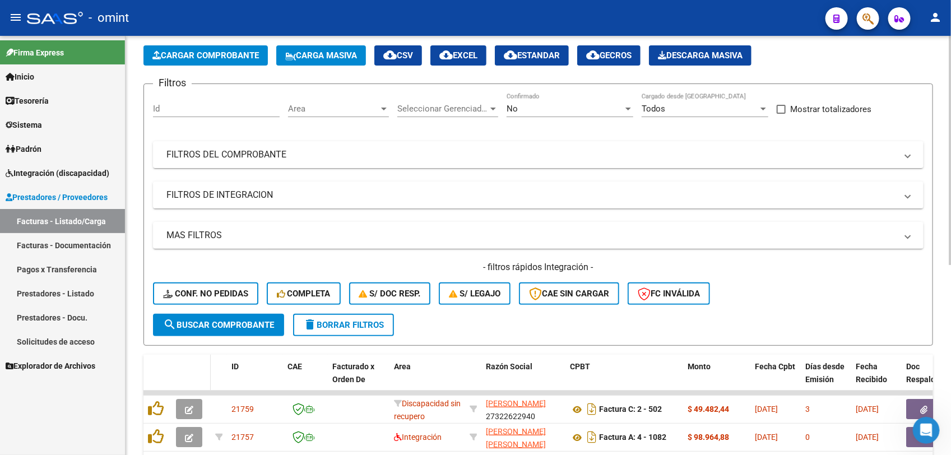
scroll to position [140, 0]
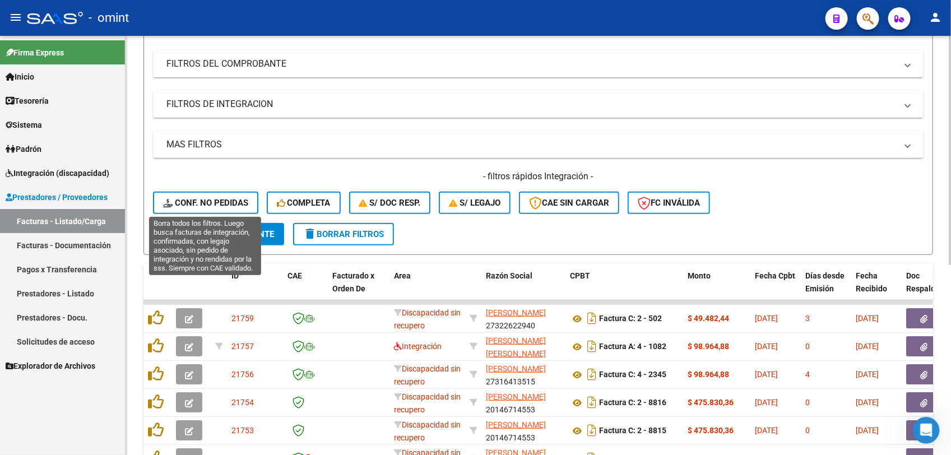
drag, startPoint x: 214, startPoint y: 203, endPoint x: 258, endPoint y: 210, distance: 44.9
click at [214, 202] on span "Conf. no pedidas" at bounding box center [205, 203] width 85 height 10
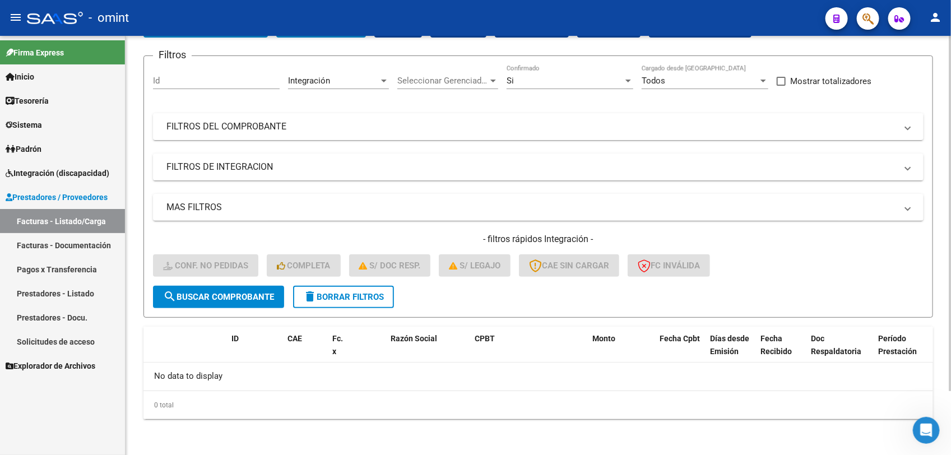
scroll to position [75, 0]
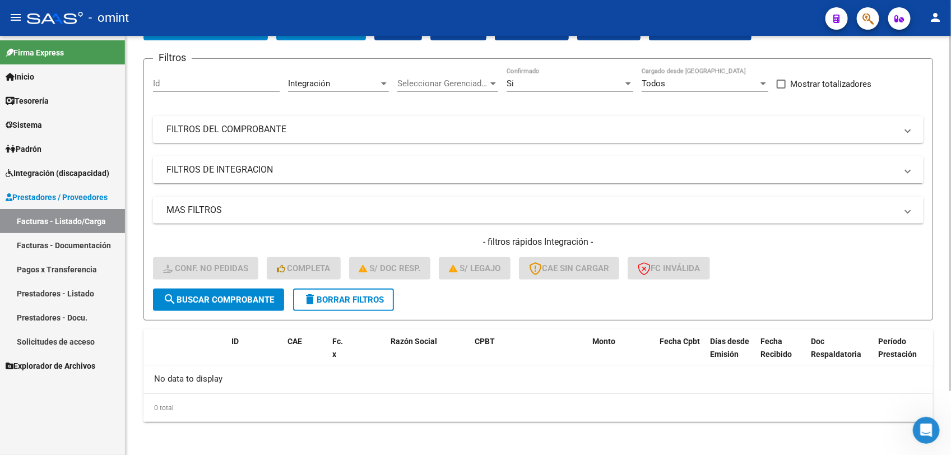
click at [380, 295] on span "delete Borrar Filtros" at bounding box center [343, 300] width 81 height 10
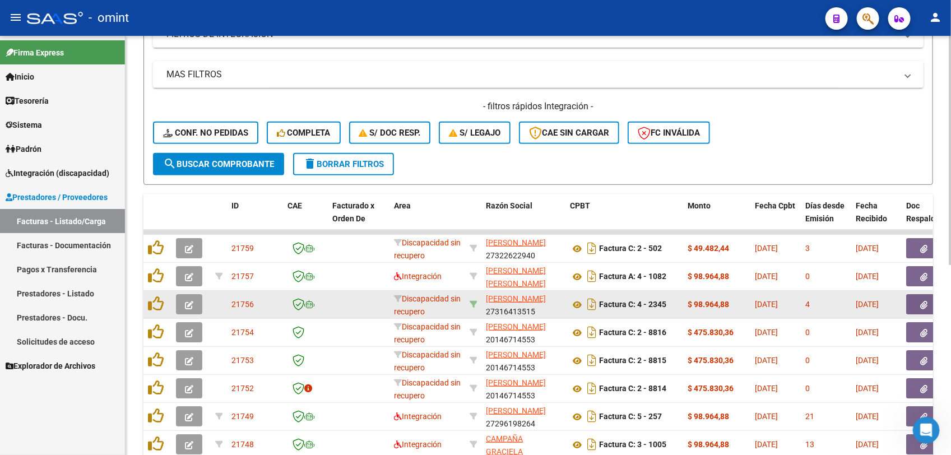
scroll to position [0, 0]
